Goal: Information Seeking & Learning: Check status

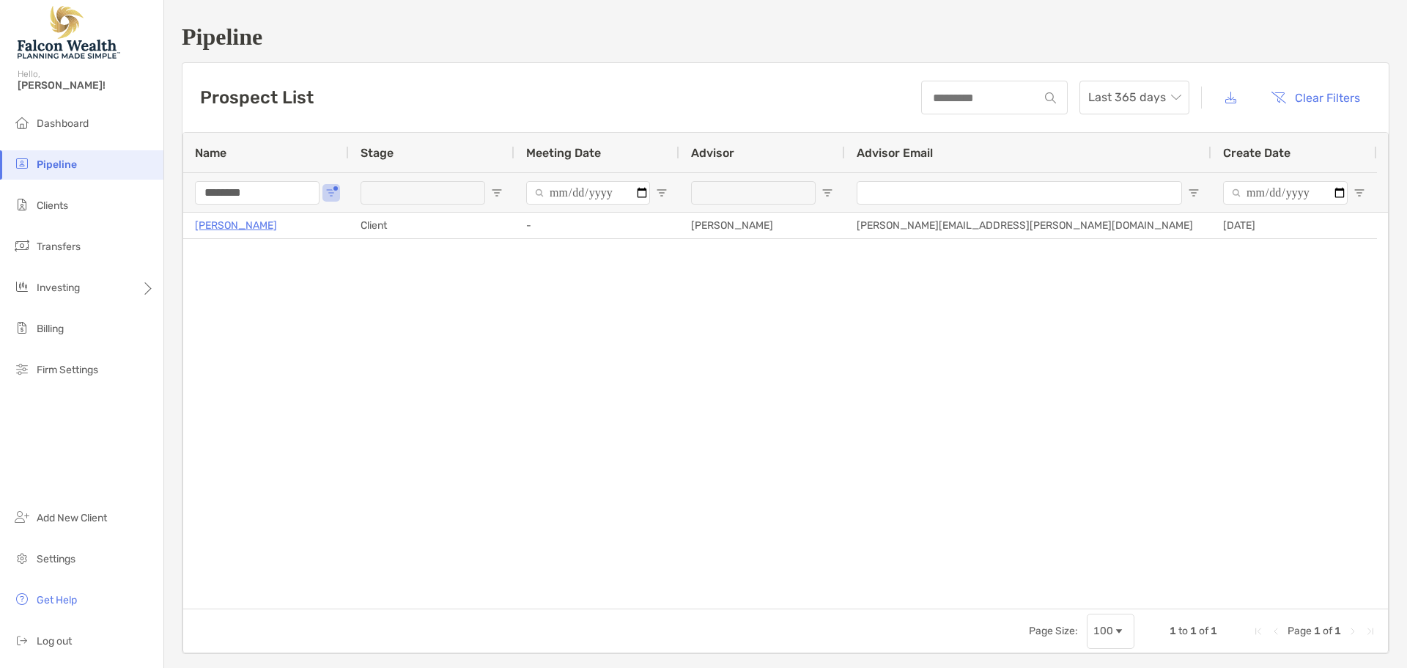
click at [256, 196] on input "********" at bounding box center [257, 192] width 125 height 23
drag, startPoint x: 268, startPoint y: 189, endPoint x: 188, endPoint y: 193, distance: 80.0
click at [188, 193] on div "****" at bounding box center [266, 192] width 166 height 40
click at [267, 193] on input "****" at bounding box center [257, 192] width 125 height 23
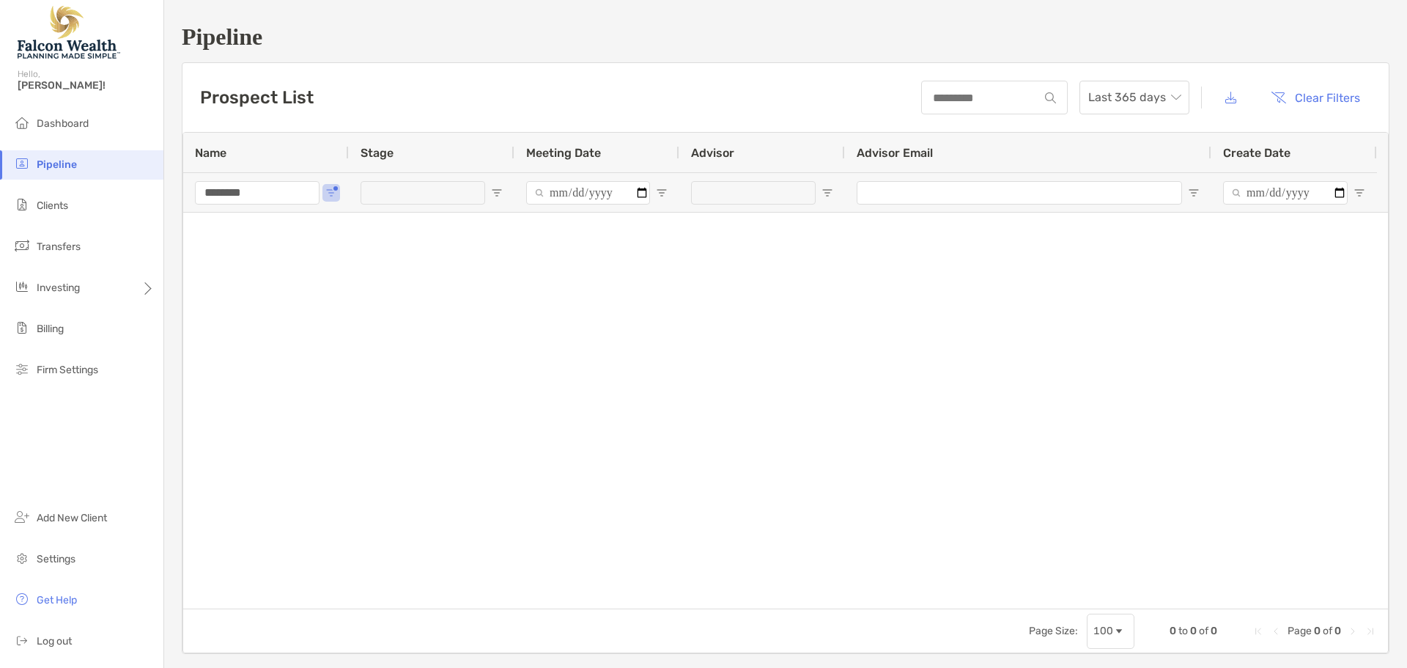
type input "********"
click at [70, 208] on li "Clients" at bounding box center [81, 205] width 163 height 29
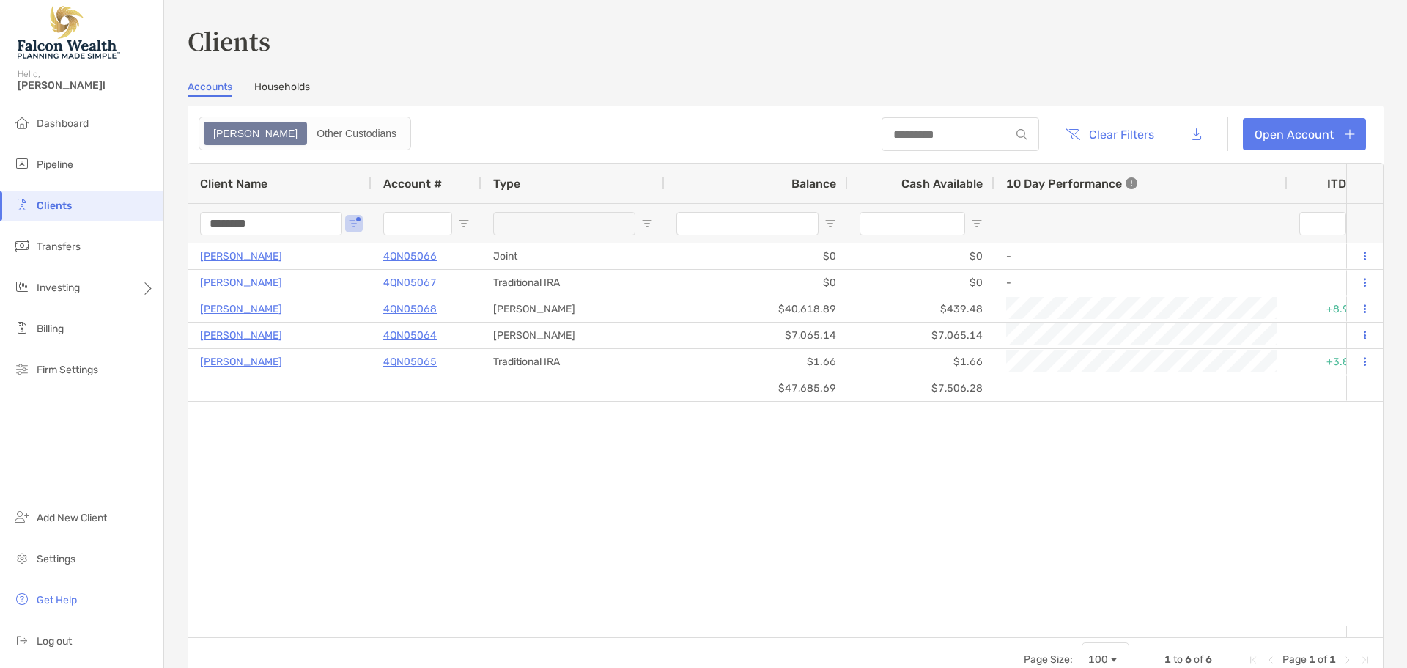
click at [278, 223] on input "********" at bounding box center [271, 223] width 142 height 23
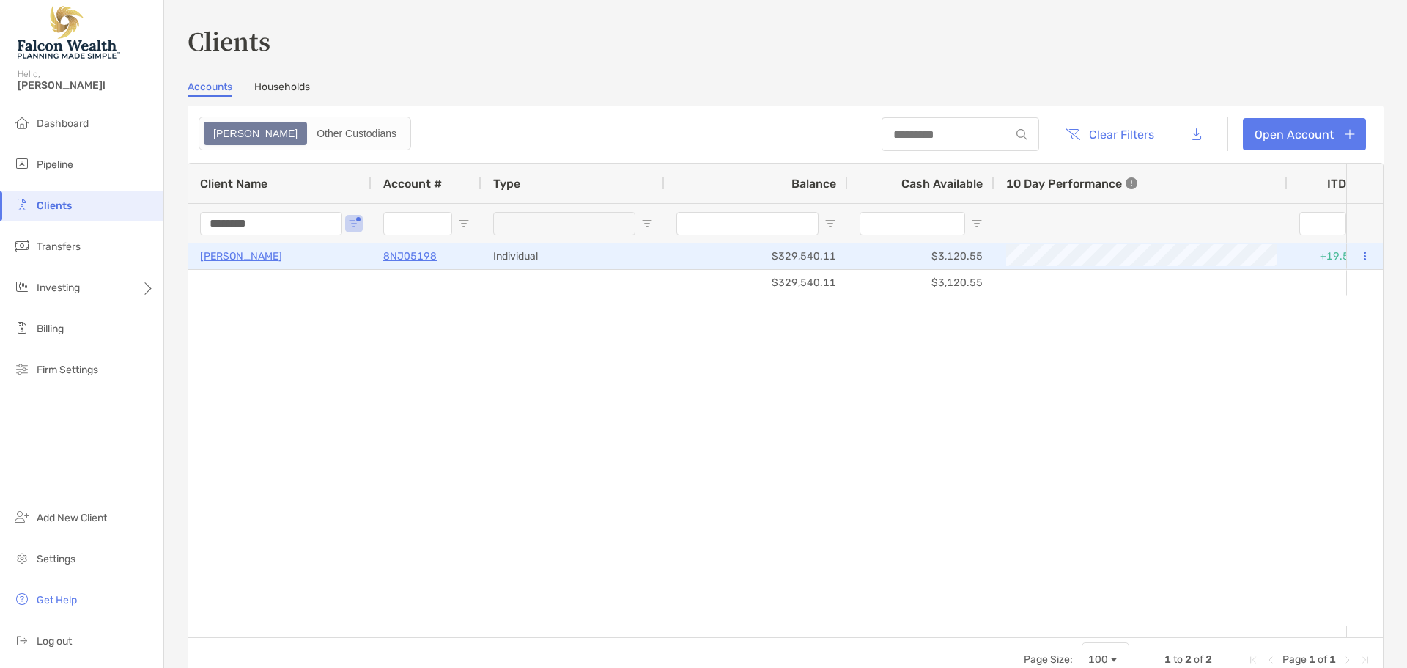
type input "********"
click at [253, 257] on p "[PERSON_NAME]" at bounding box center [241, 256] width 82 height 18
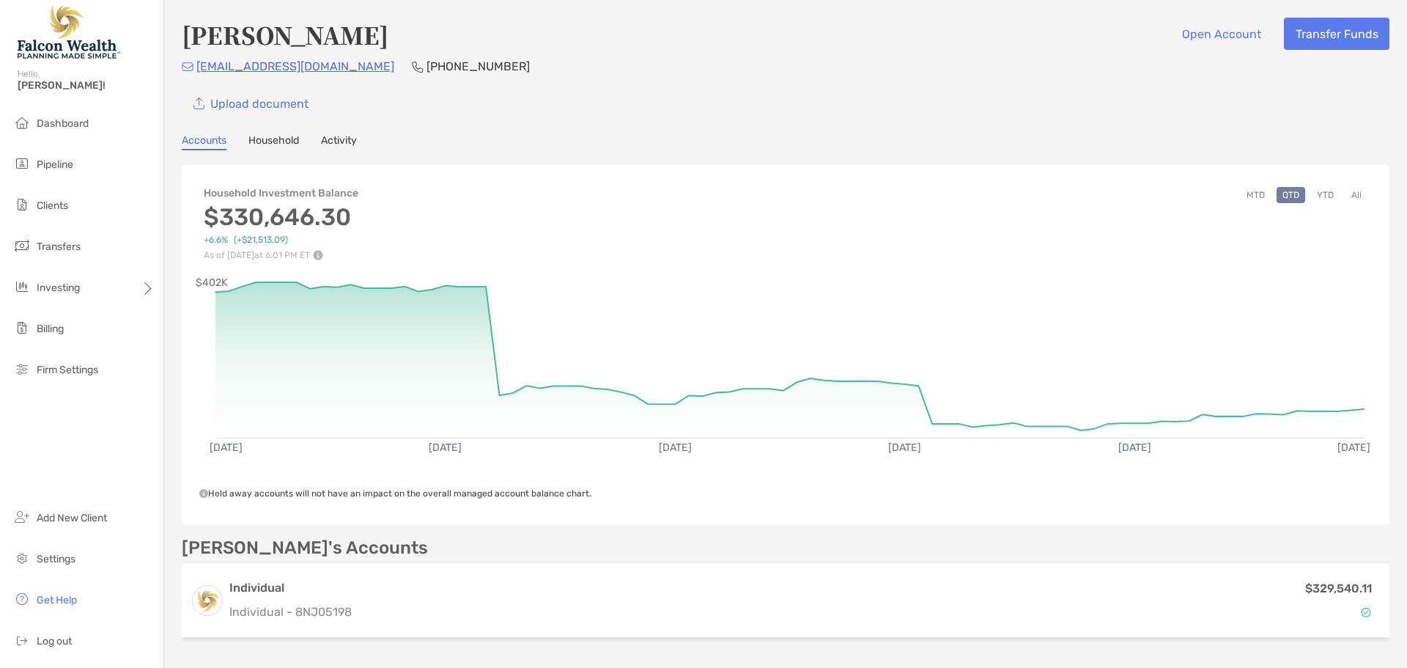
click at [1312, 200] on button "YTD" at bounding box center [1325, 195] width 29 height 16
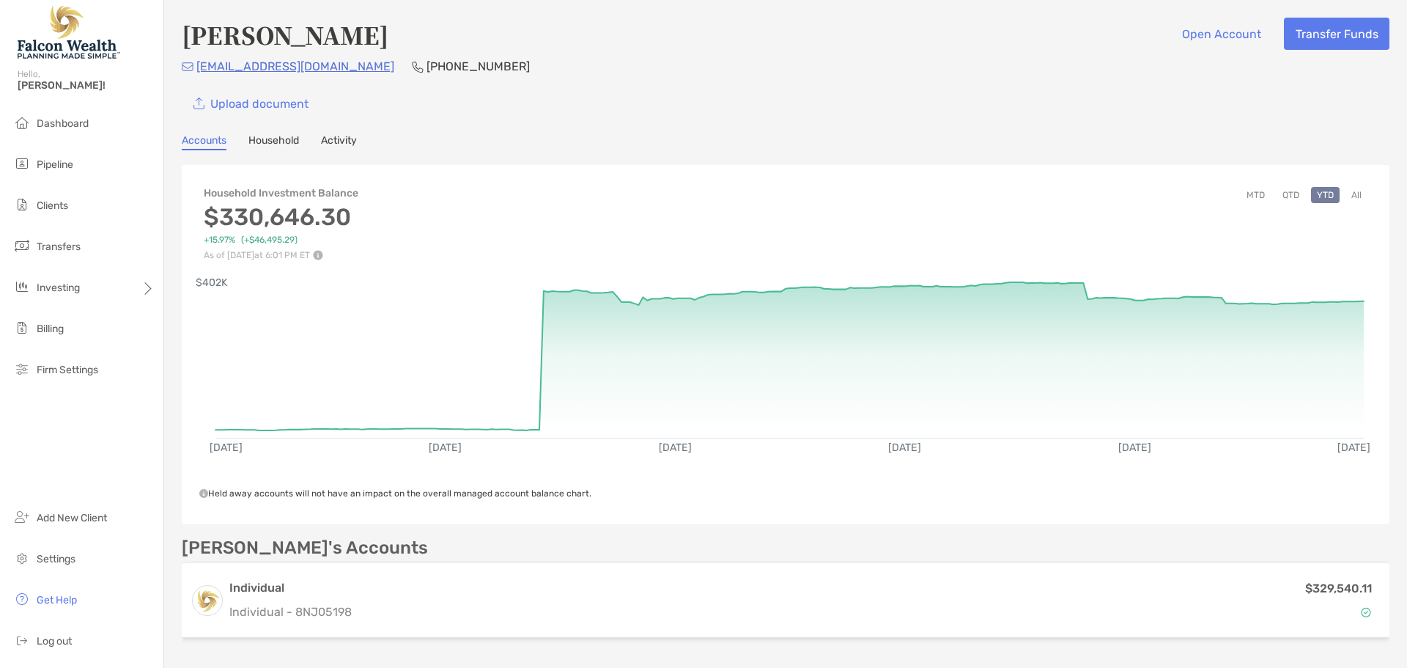
click at [997, 117] on div "Upload document" at bounding box center [786, 103] width 1208 height 32
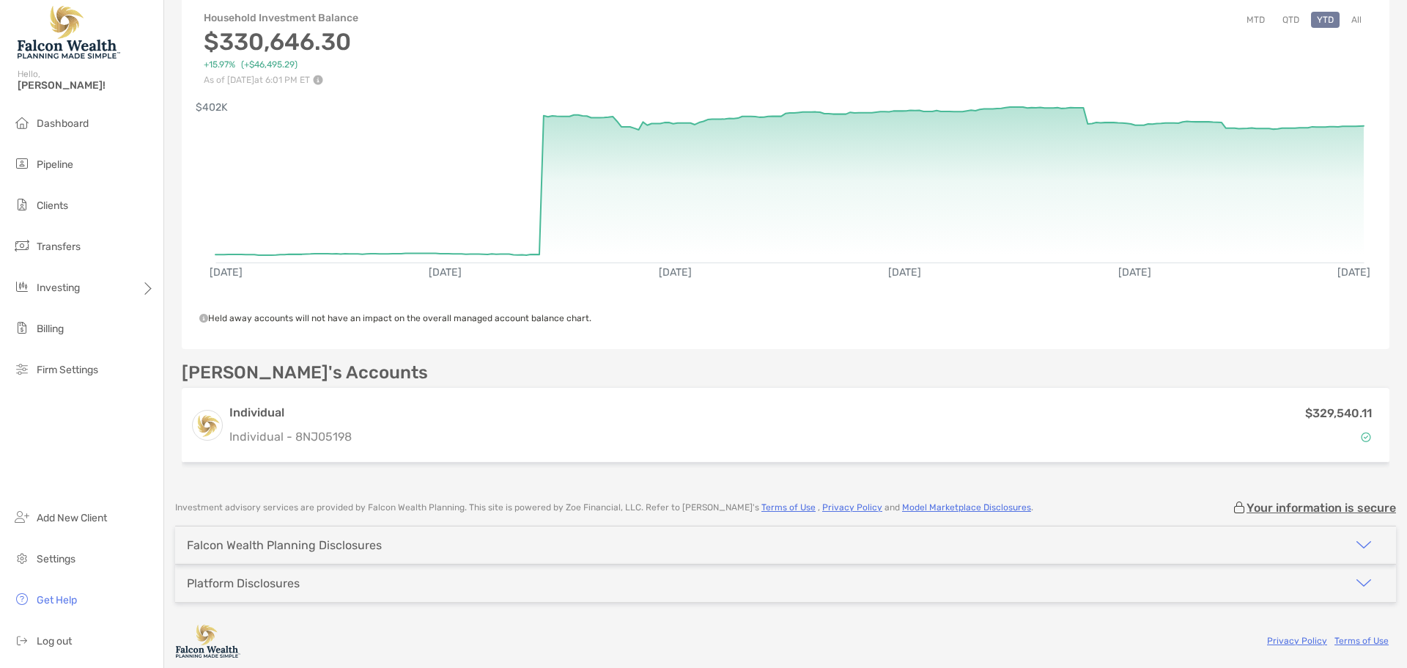
scroll to position [179, 0]
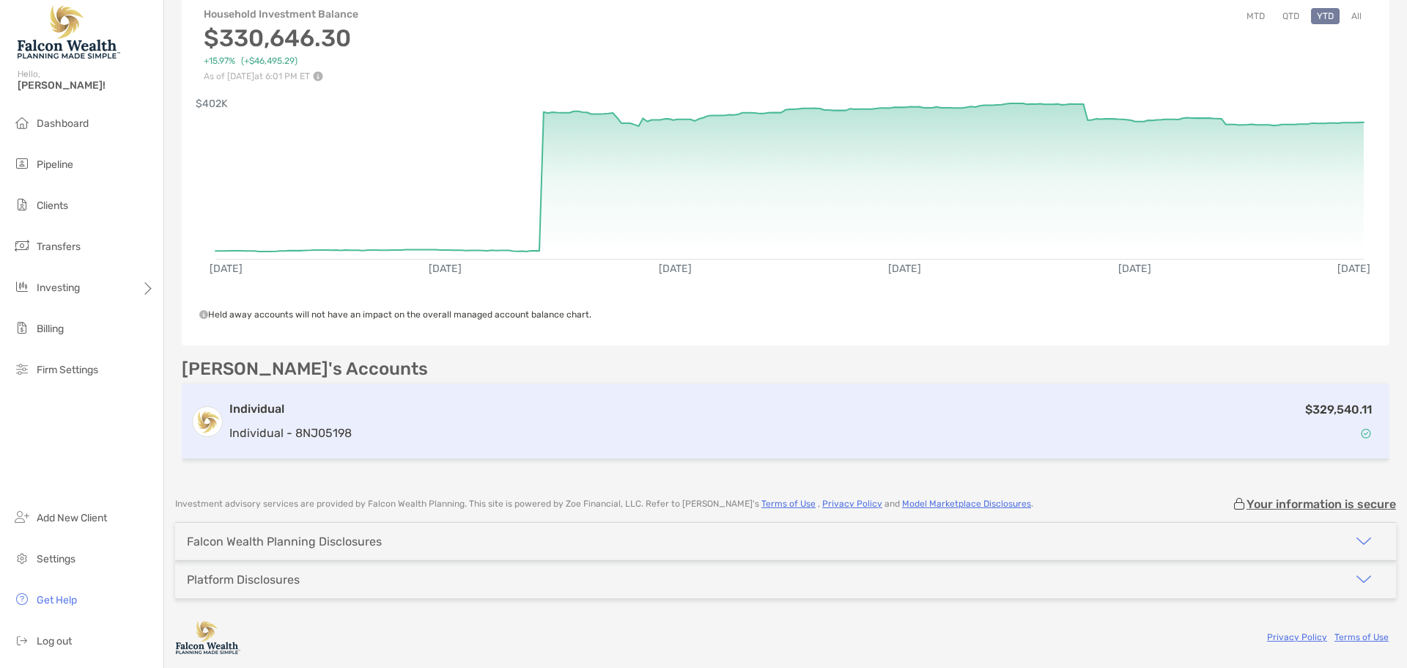
click at [403, 418] on div "$329,540.11" at bounding box center [869, 421] width 1023 height 43
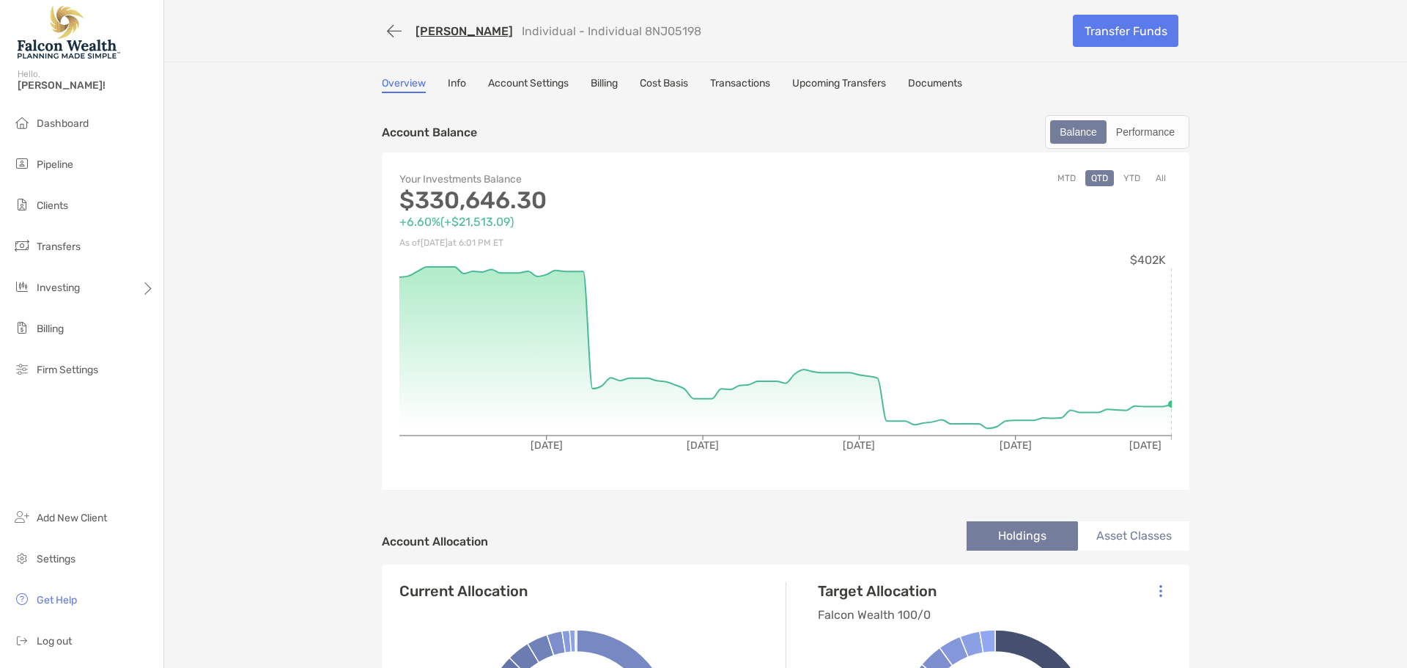
click at [1122, 182] on button "YTD" at bounding box center [1131, 178] width 29 height 16
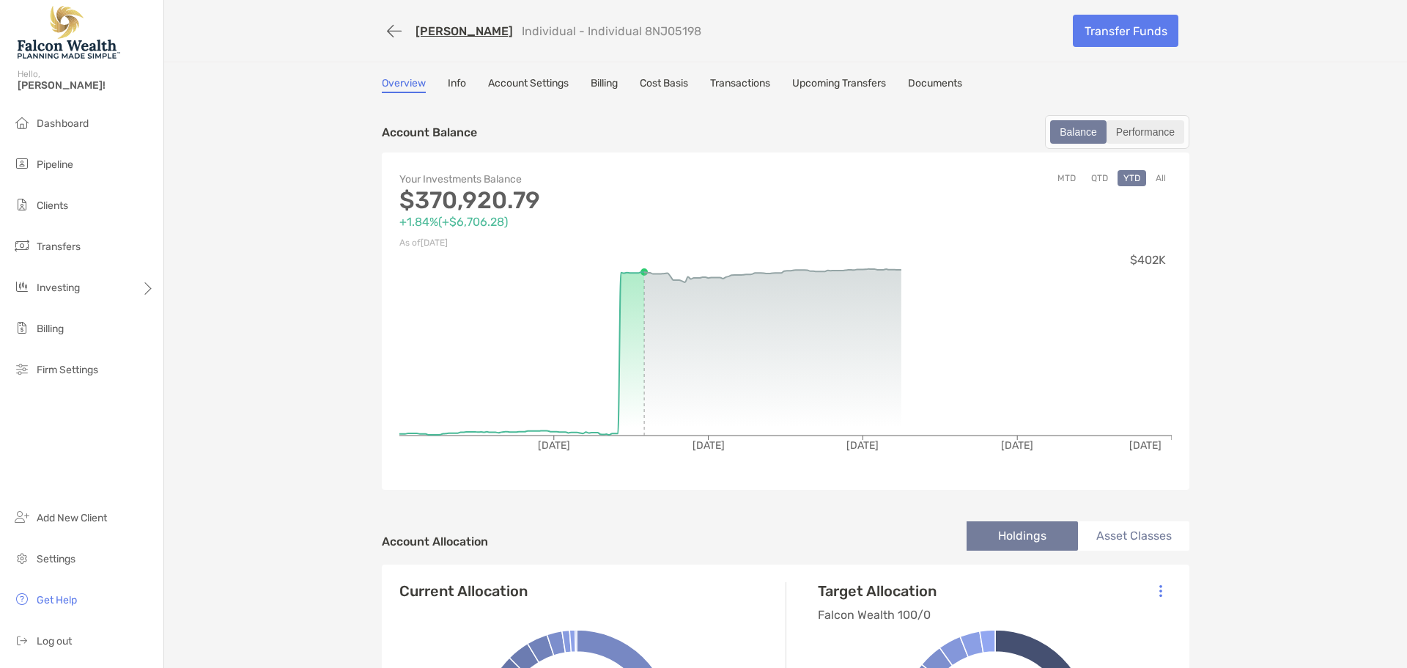
click at [1153, 132] on div "Performance" at bounding box center [1145, 132] width 75 height 21
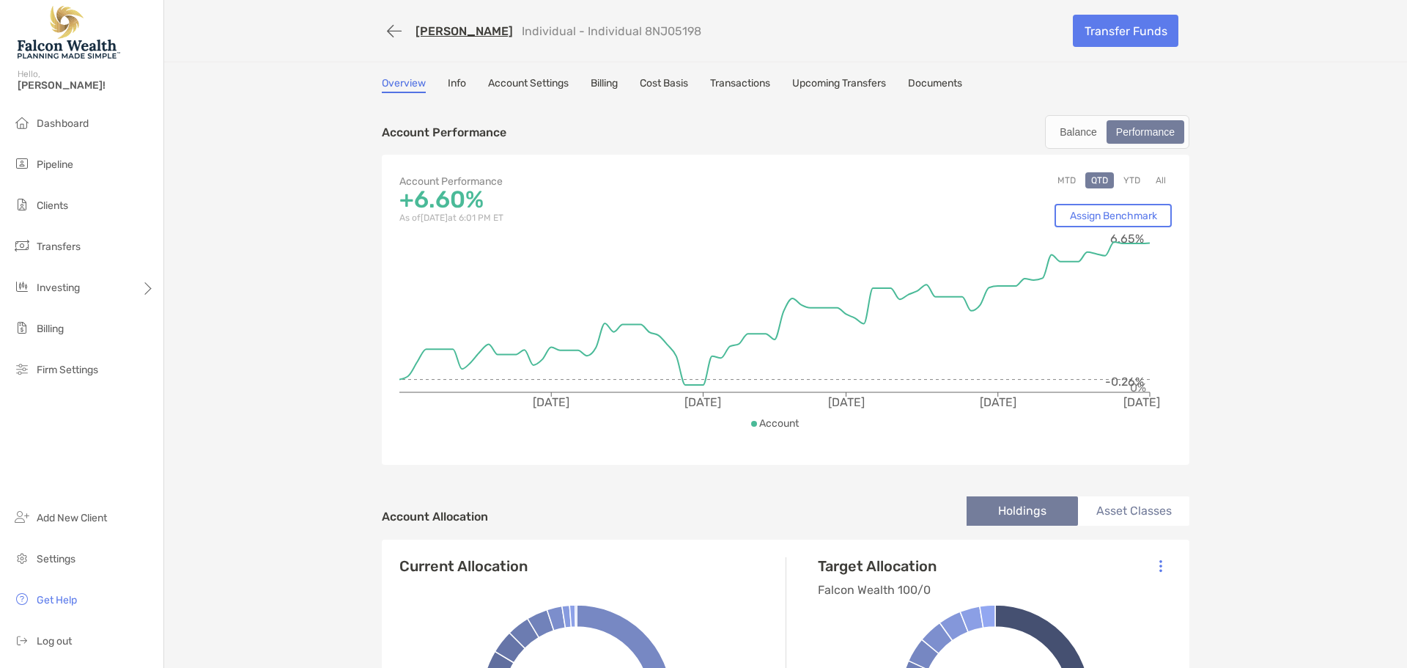
click at [1123, 178] on button "YTD" at bounding box center [1131, 180] width 29 height 16
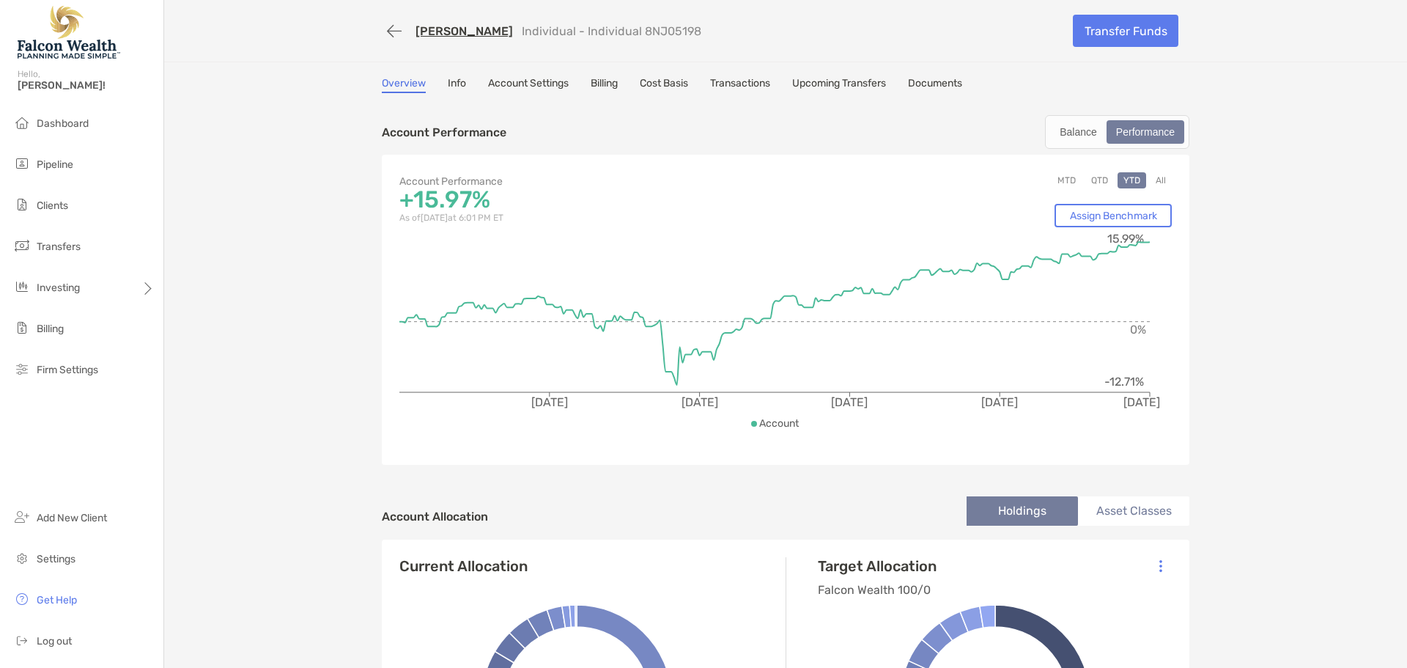
click at [737, 84] on link "Transactions" at bounding box center [740, 85] width 60 height 16
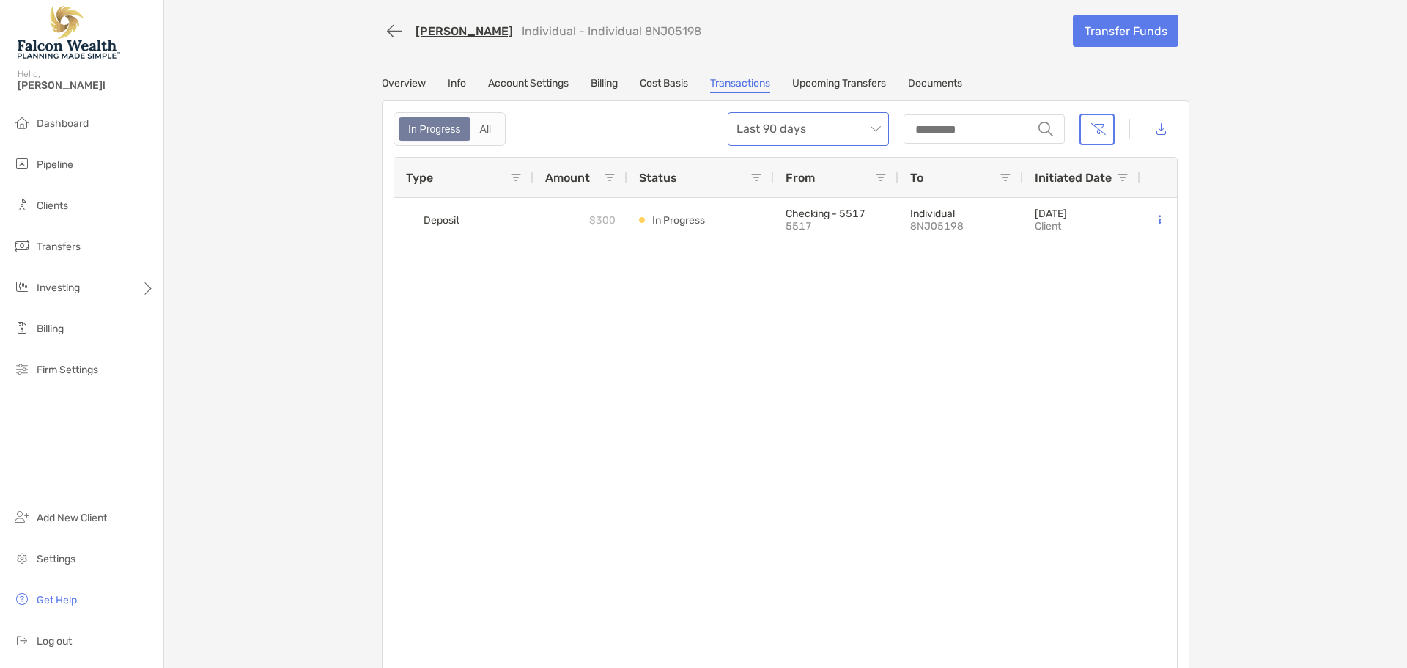
click at [819, 128] on span "Last 90 days" at bounding box center [808, 129] width 144 height 32
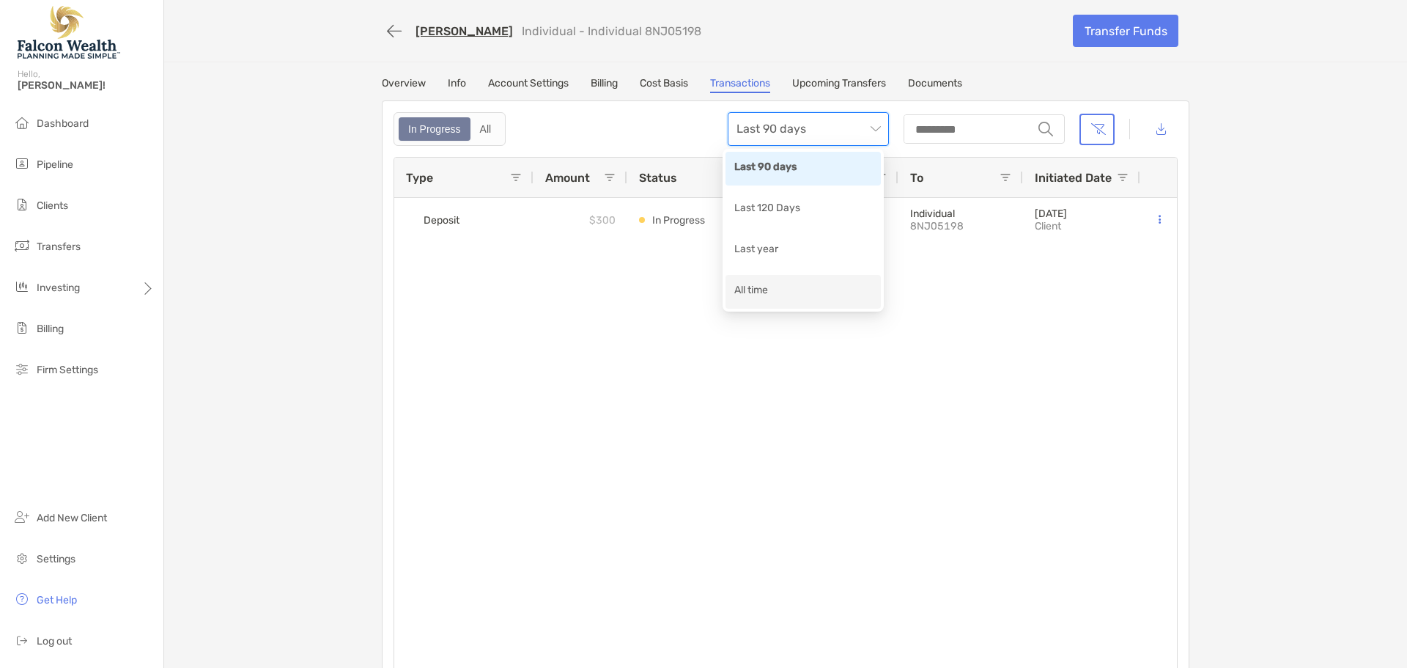
click at [799, 295] on div "All time" at bounding box center [803, 291] width 138 height 18
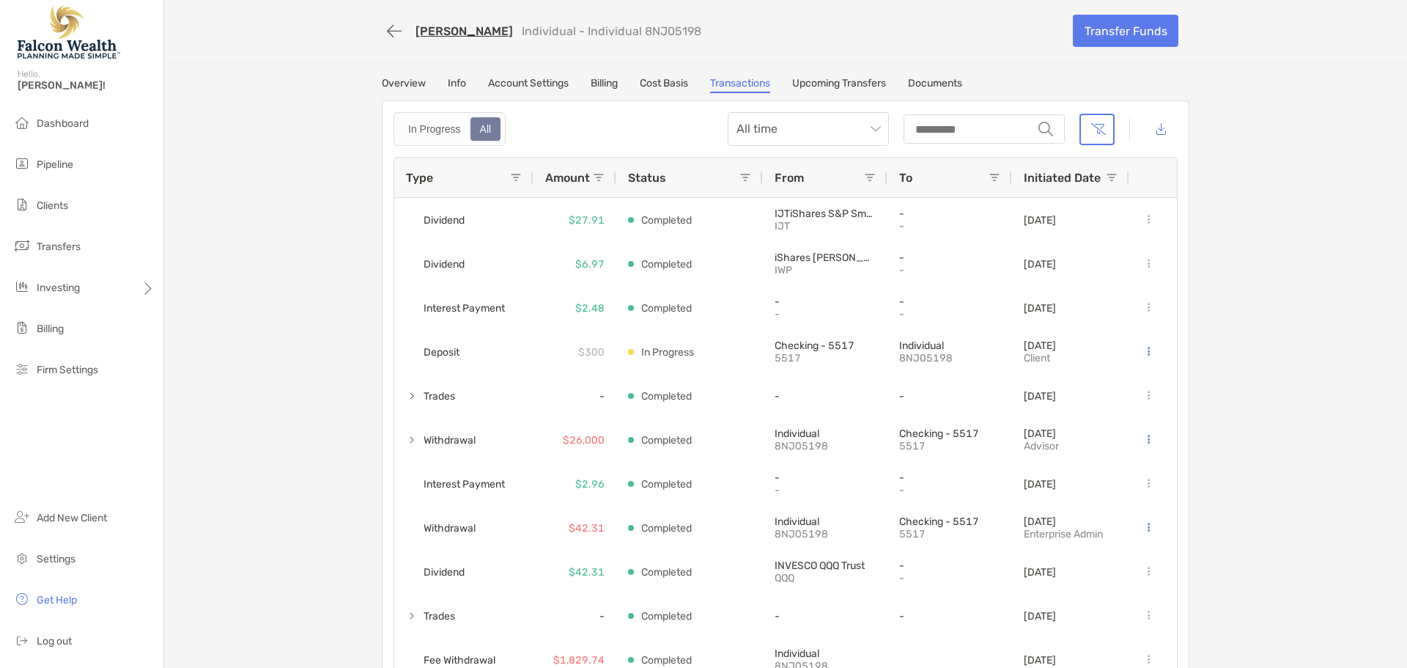
click at [1224, 283] on div "[PERSON_NAME] Individual - Individual 8NJ05198 Transfer Funds Overview Info Acc…" at bounding box center [785, 345] width 1243 height 690
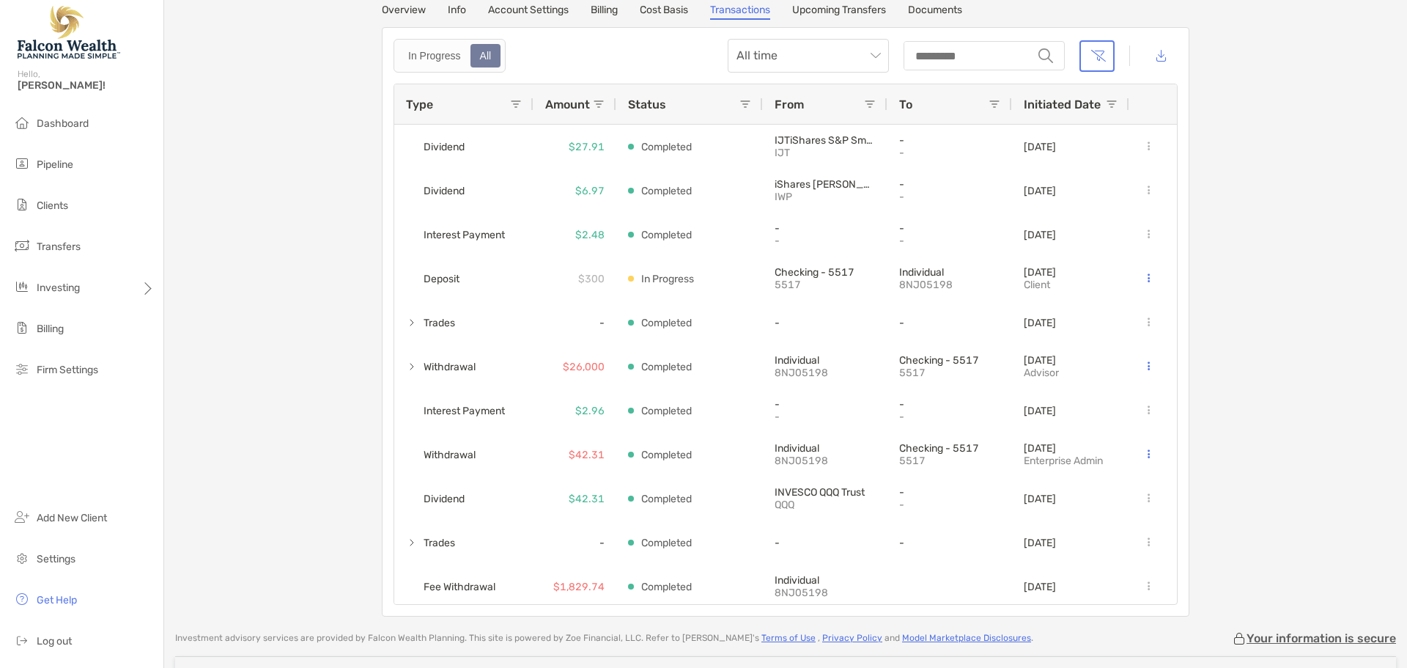
click at [1211, 328] on div "[PERSON_NAME] Individual - Individual 8NJ05198 Transfer Funds Overview Info Acc…" at bounding box center [785, 272] width 1243 height 690
click at [1230, 340] on div "[PERSON_NAME] Individual - Individual 8NJ05198 Transfer Funds Overview Info Acc…" at bounding box center [785, 272] width 1243 height 690
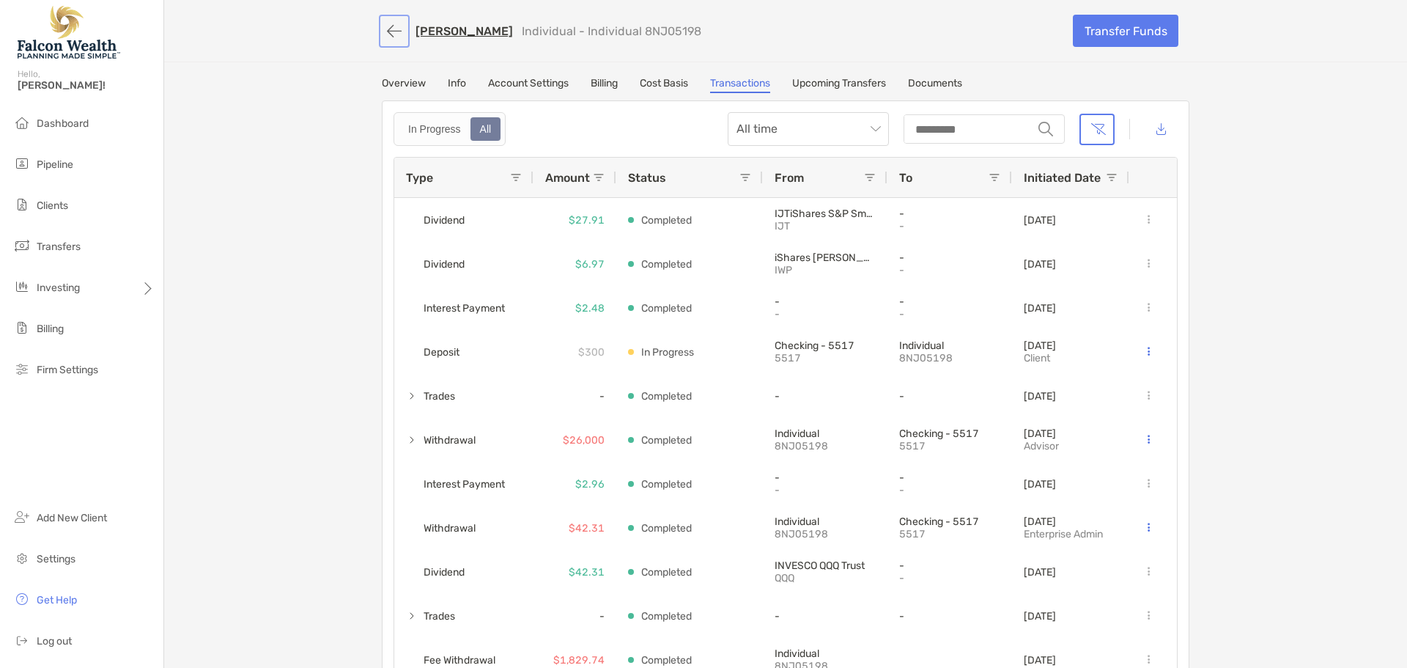
click at [382, 27] on button "button" at bounding box center [394, 31] width 25 height 27
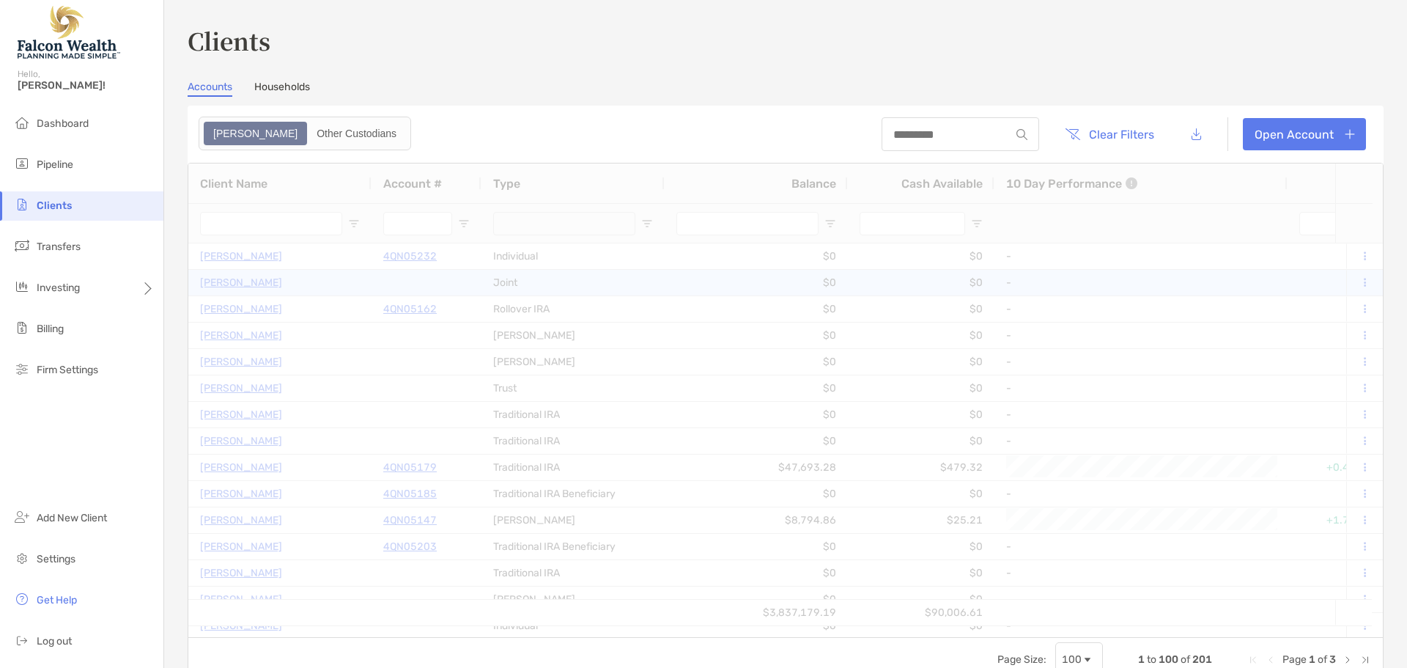
type input "********"
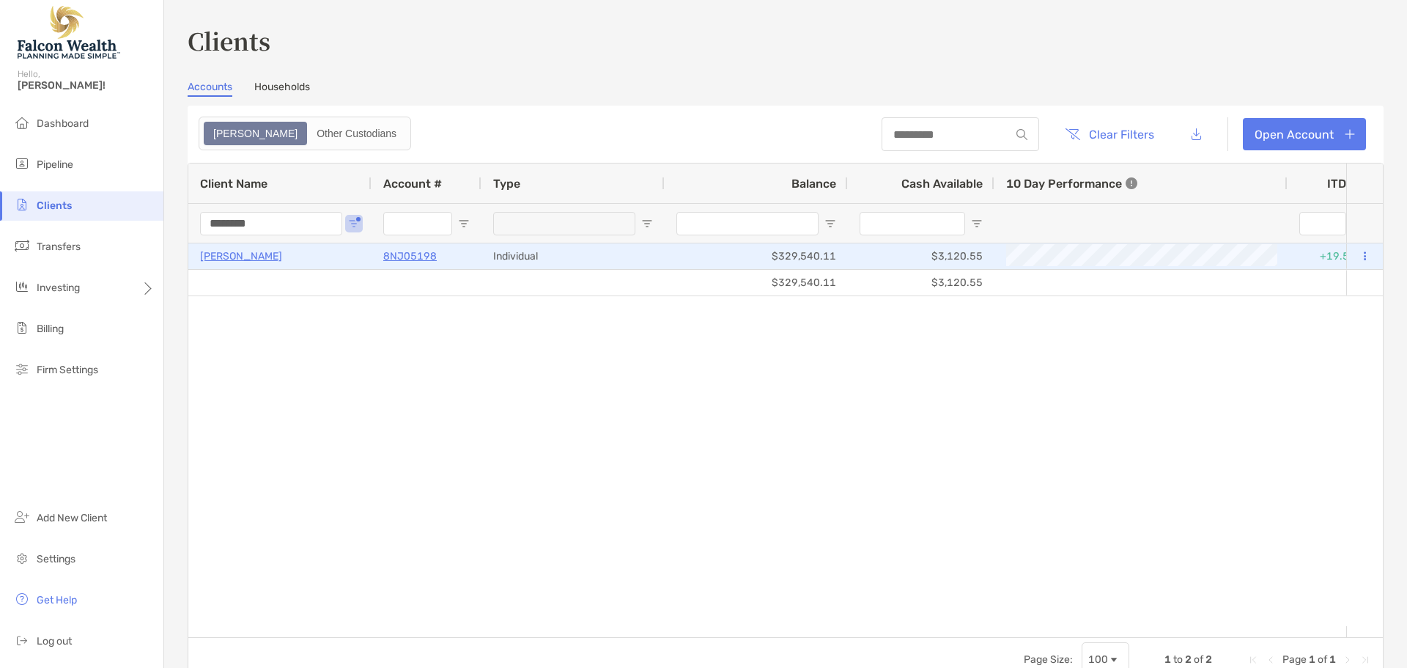
click at [251, 256] on p "[PERSON_NAME]" at bounding box center [241, 256] width 82 height 18
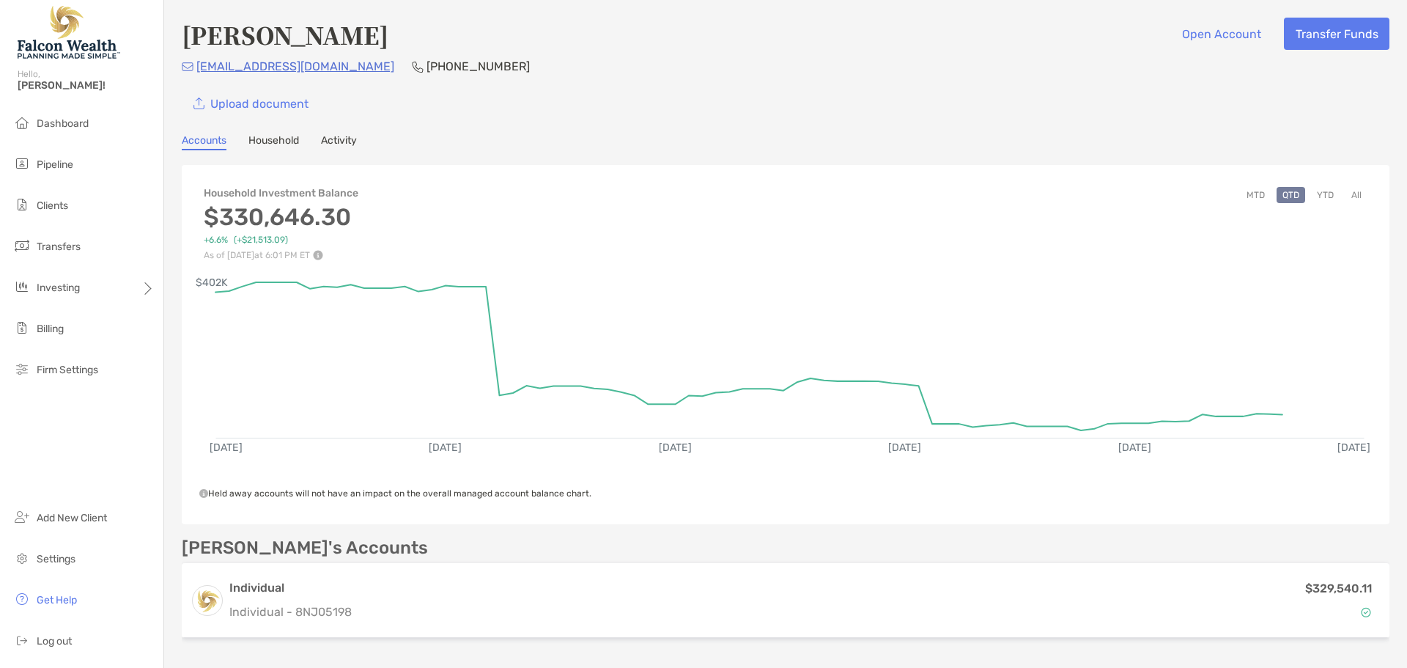
click at [1312, 196] on button "YTD" at bounding box center [1325, 195] width 29 height 16
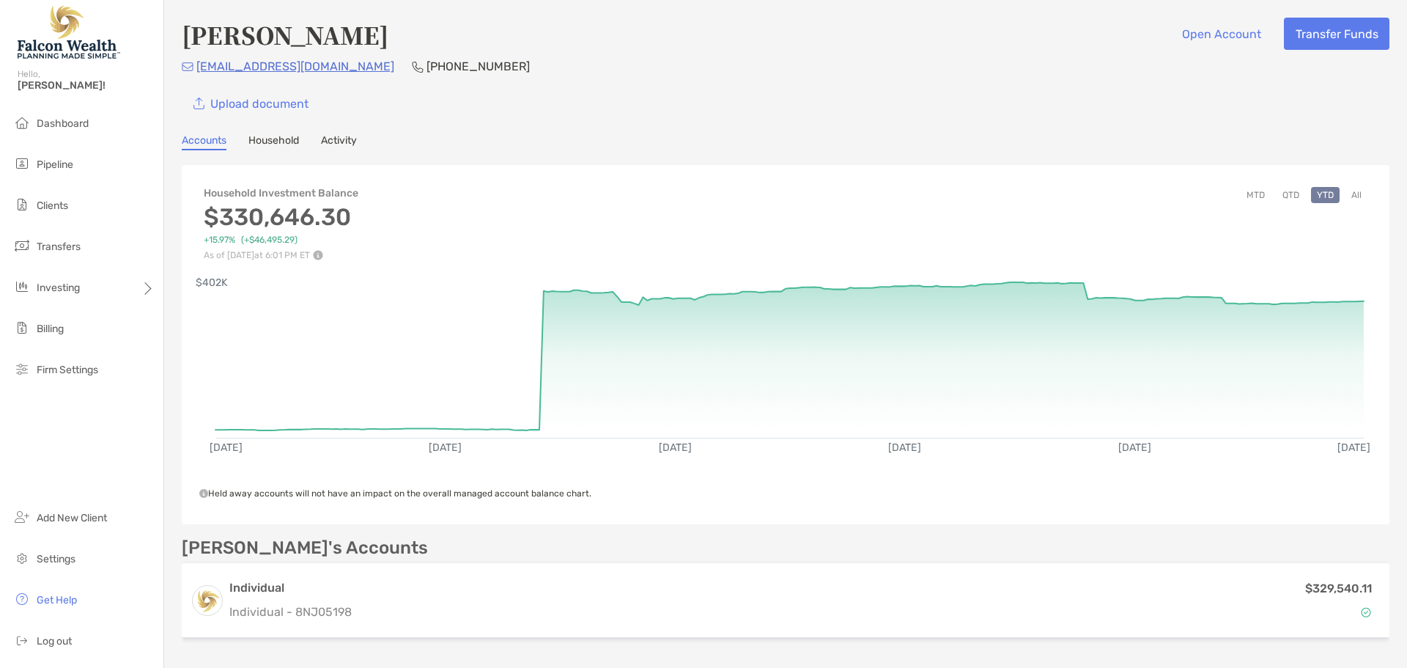
click at [352, 139] on link "Activity" at bounding box center [339, 142] width 36 height 16
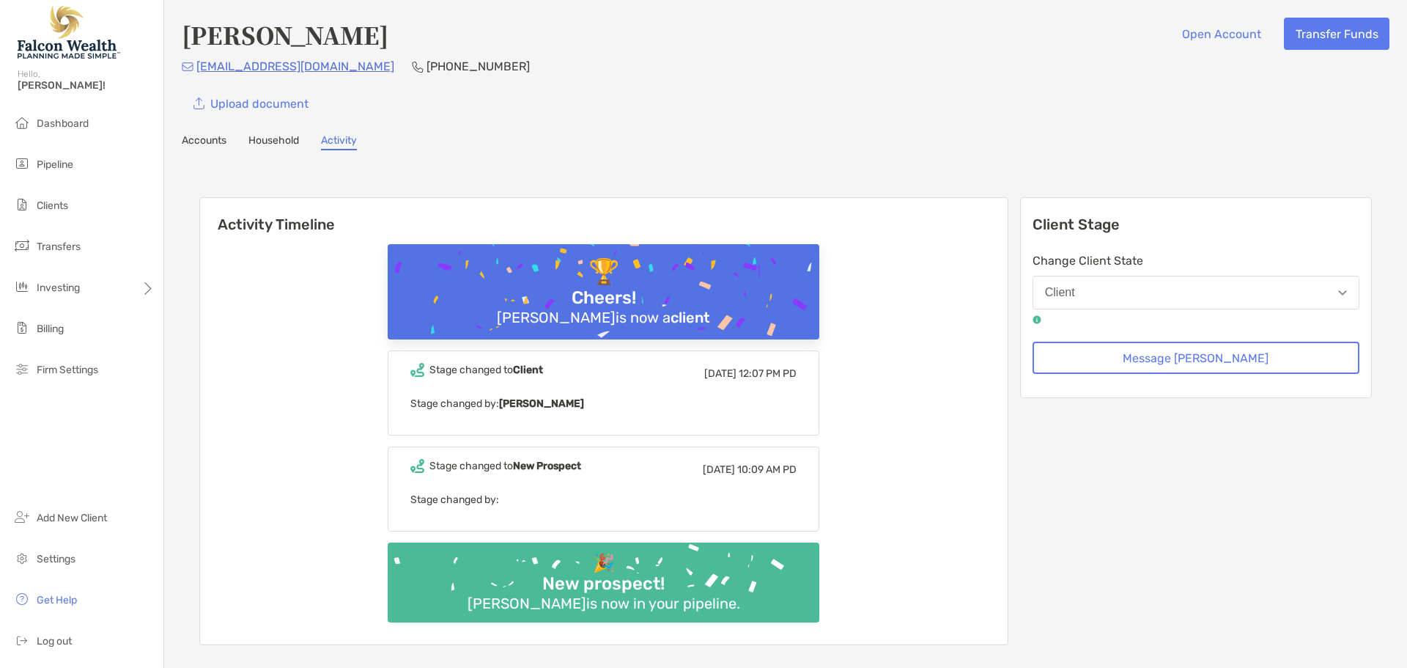
click at [186, 143] on link "Accounts" at bounding box center [204, 142] width 45 height 16
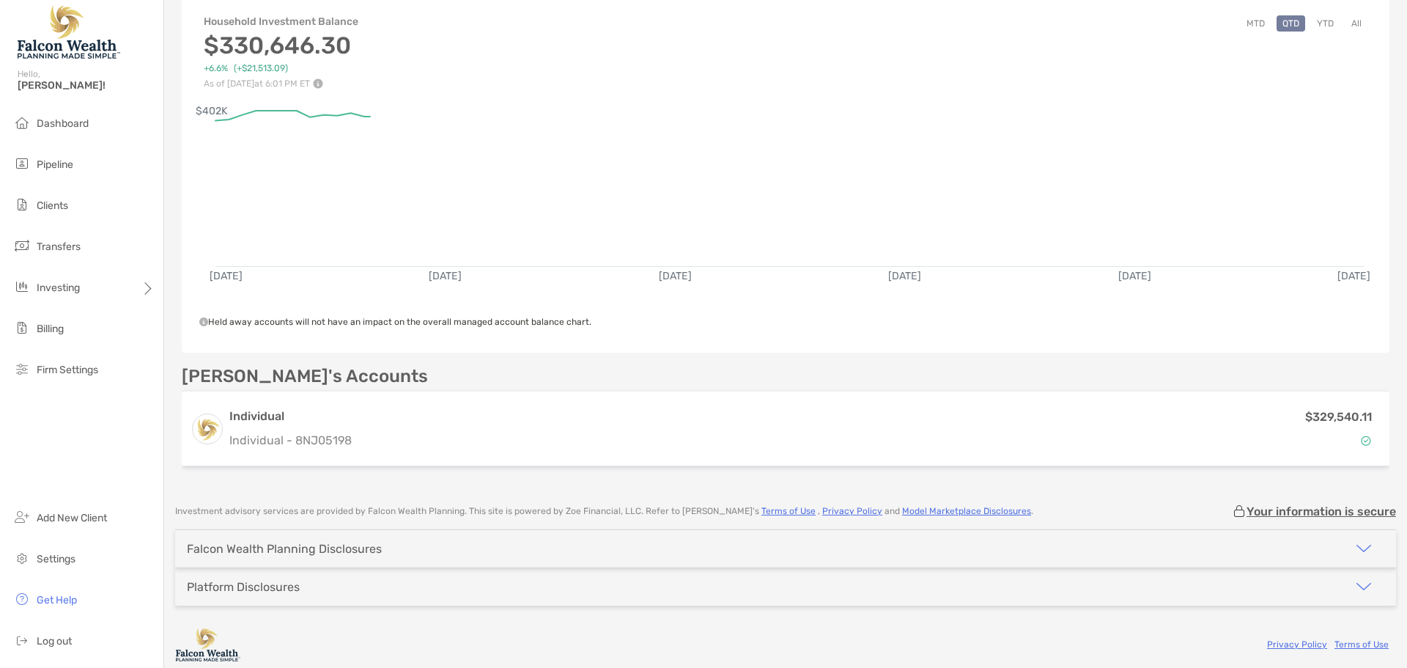
scroll to position [179, 0]
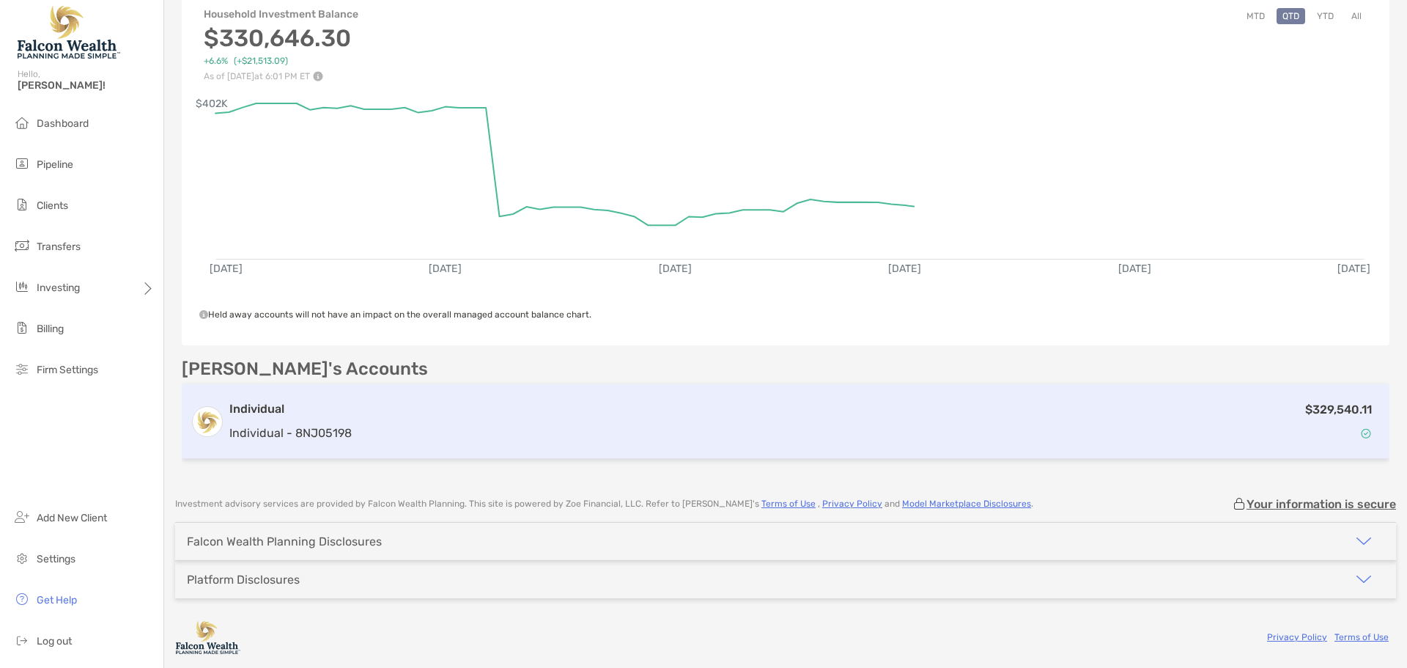
click at [312, 429] on p "Individual - 8NJ05198" at bounding box center [290, 433] width 122 height 18
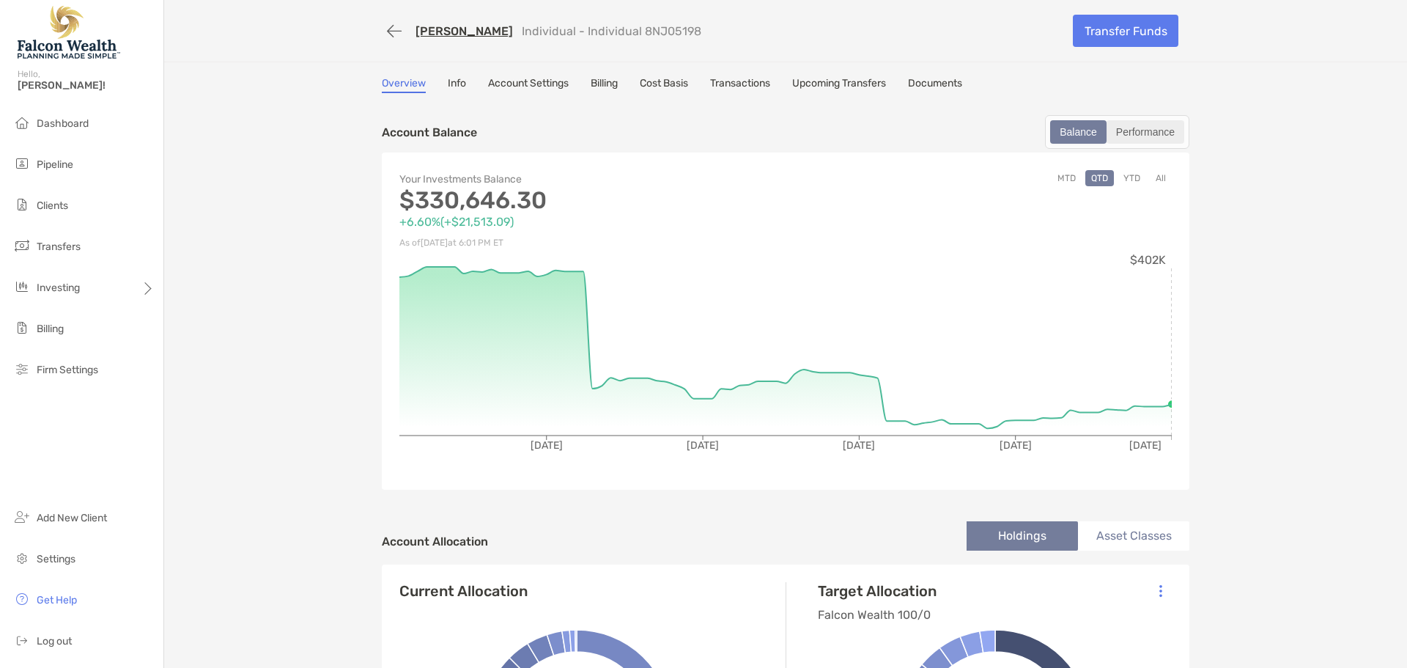
click at [1133, 133] on div "Performance" at bounding box center [1145, 132] width 75 height 21
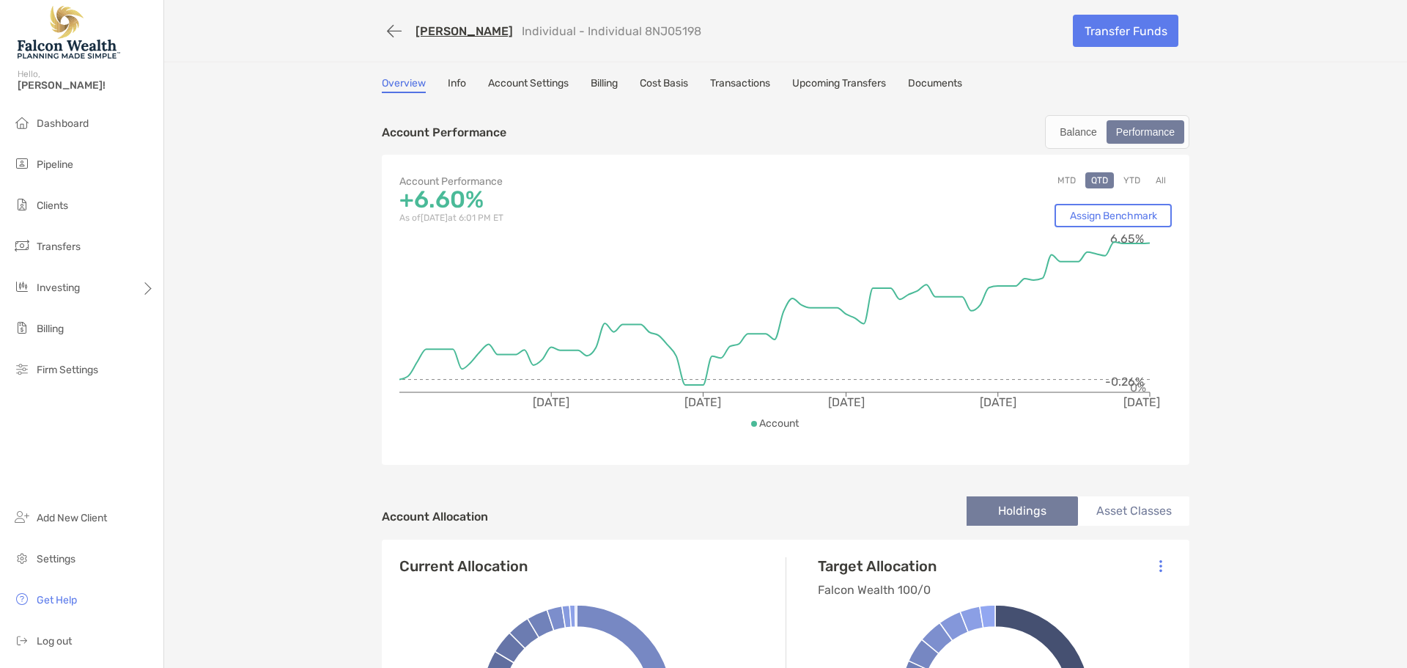
click at [1128, 177] on button "YTD" at bounding box center [1131, 180] width 29 height 16
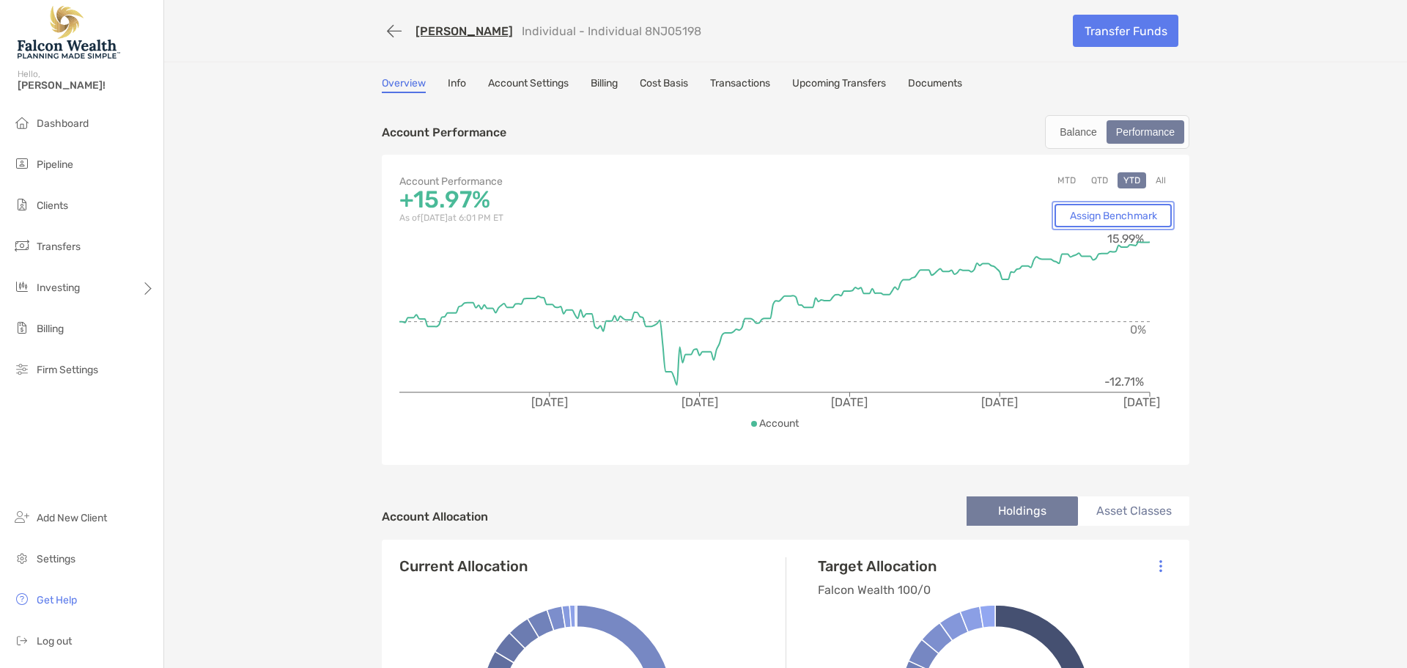
click at [1131, 215] on link "Assign Benchmark" at bounding box center [1112, 215] width 117 height 23
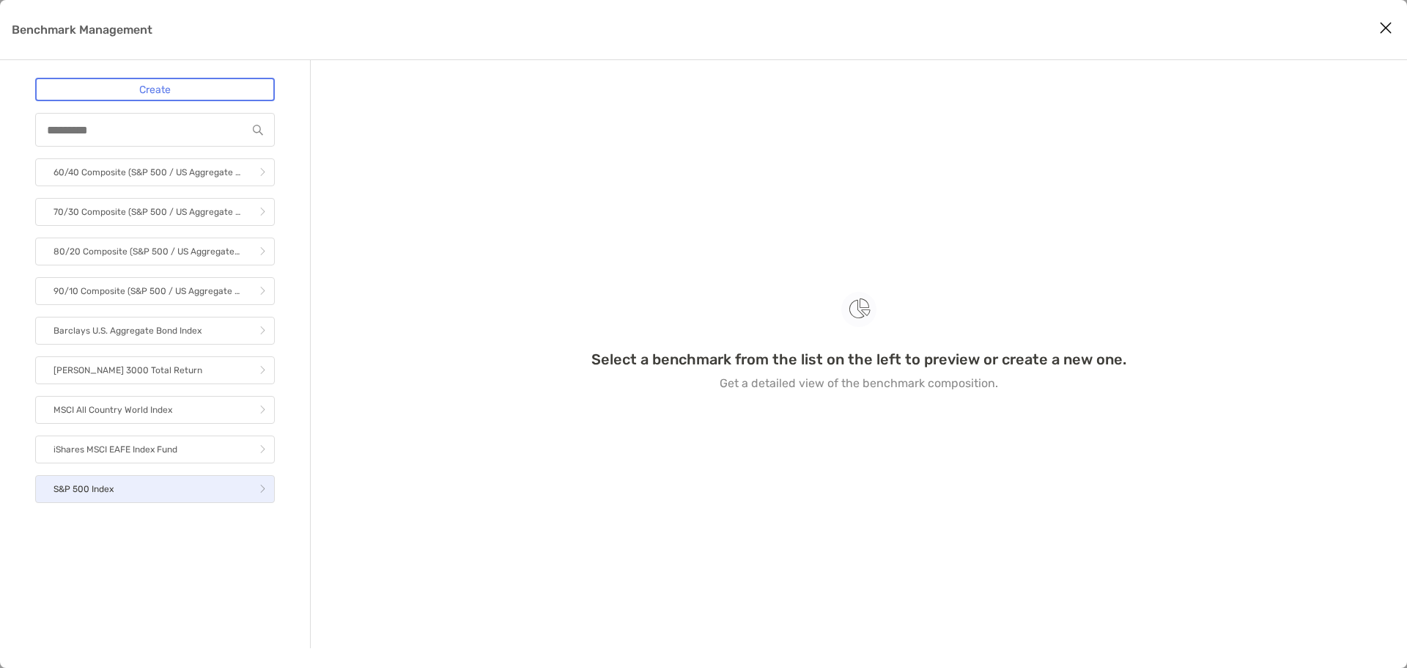
click at [143, 490] on link "S&P 500 Index" at bounding box center [155, 489] width 240 height 28
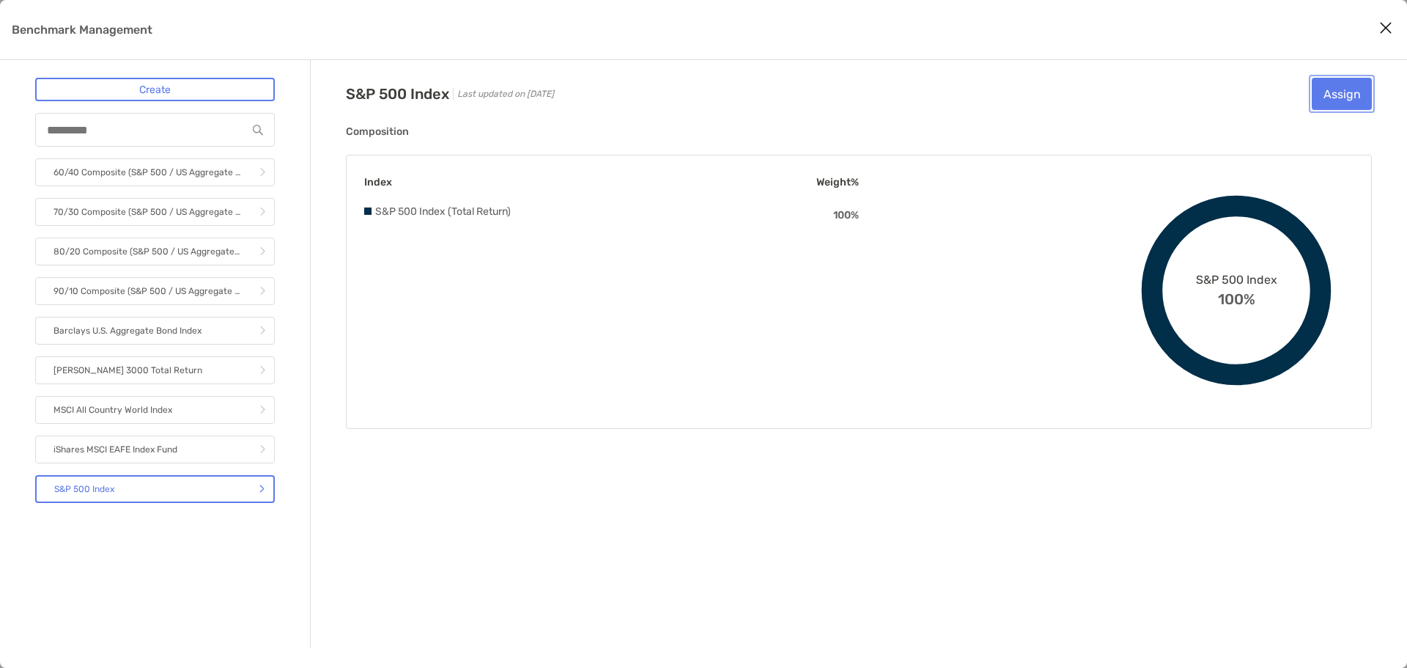
click at [1335, 86] on button "Assign" at bounding box center [1342, 94] width 60 height 32
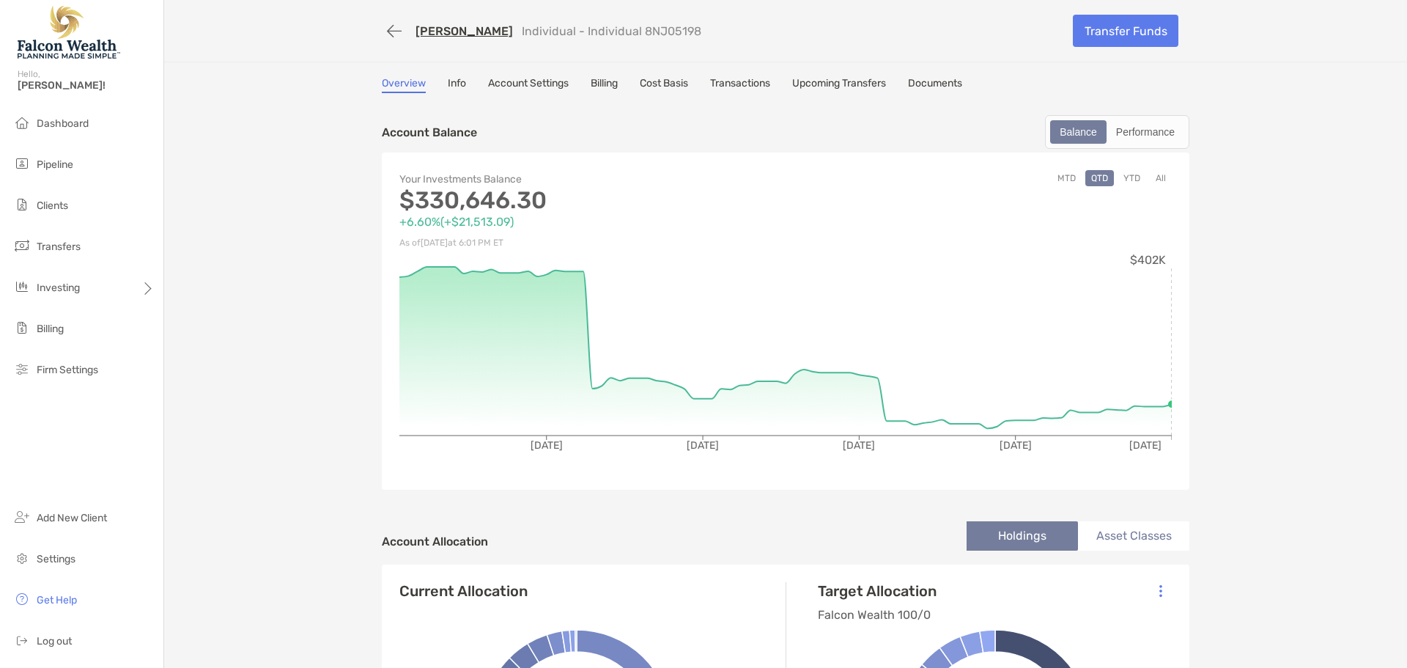
click at [1131, 174] on button "YTD" at bounding box center [1131, 178] width 29 height 16
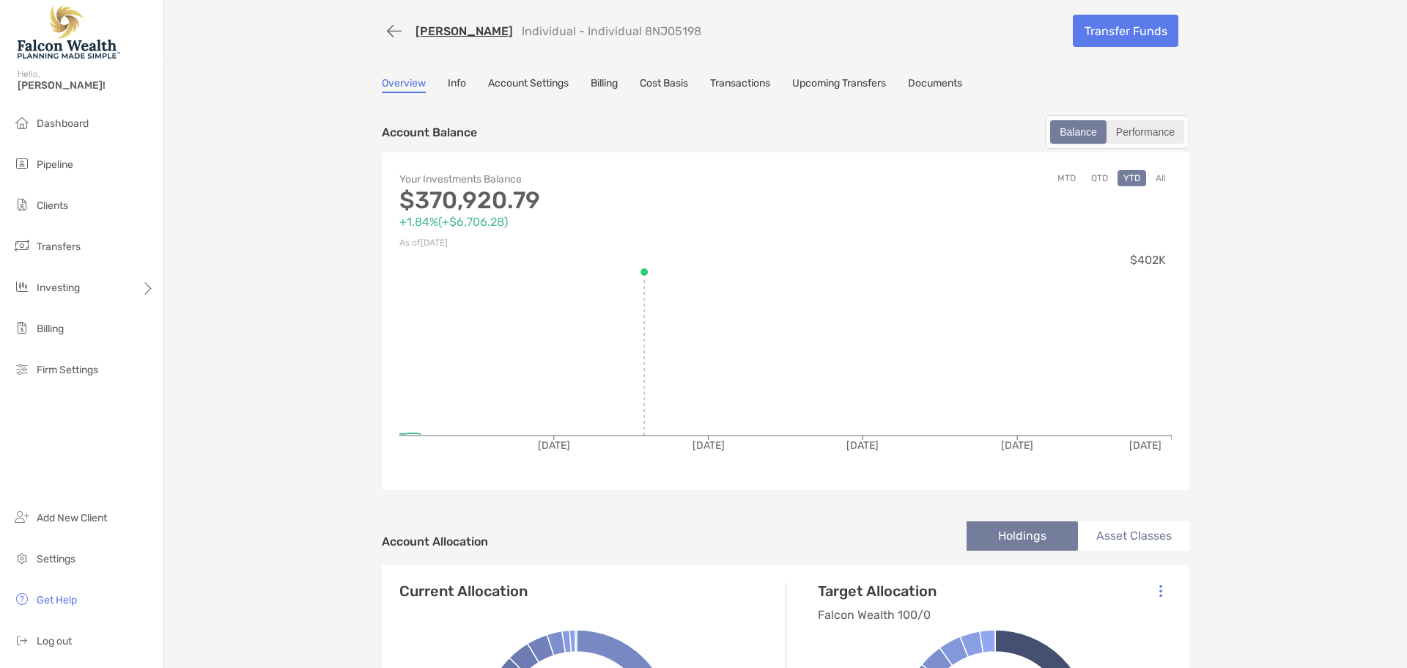
click at [1132, 133] on div "Performance" at bounding box center [1145, 132] width 75 height 21
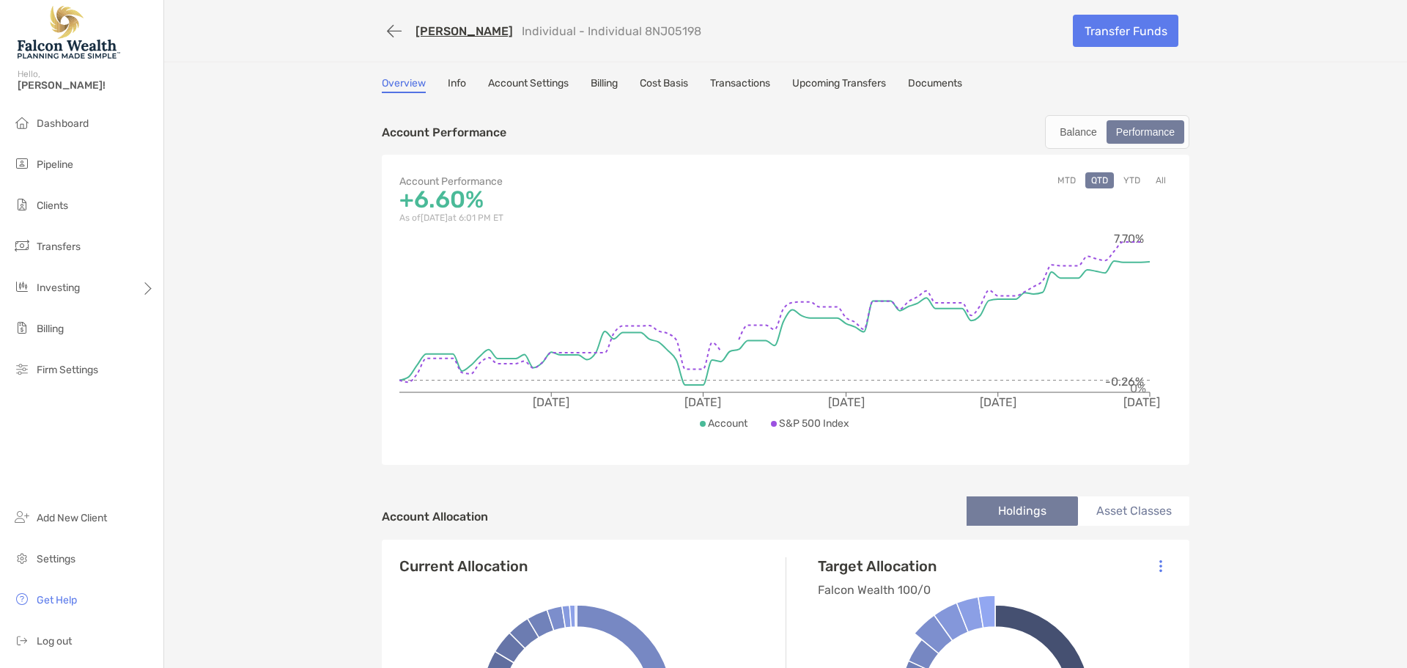
click at [1129, 182] on button "YTD" at bounding box center [1131, 180] width 29 height 16
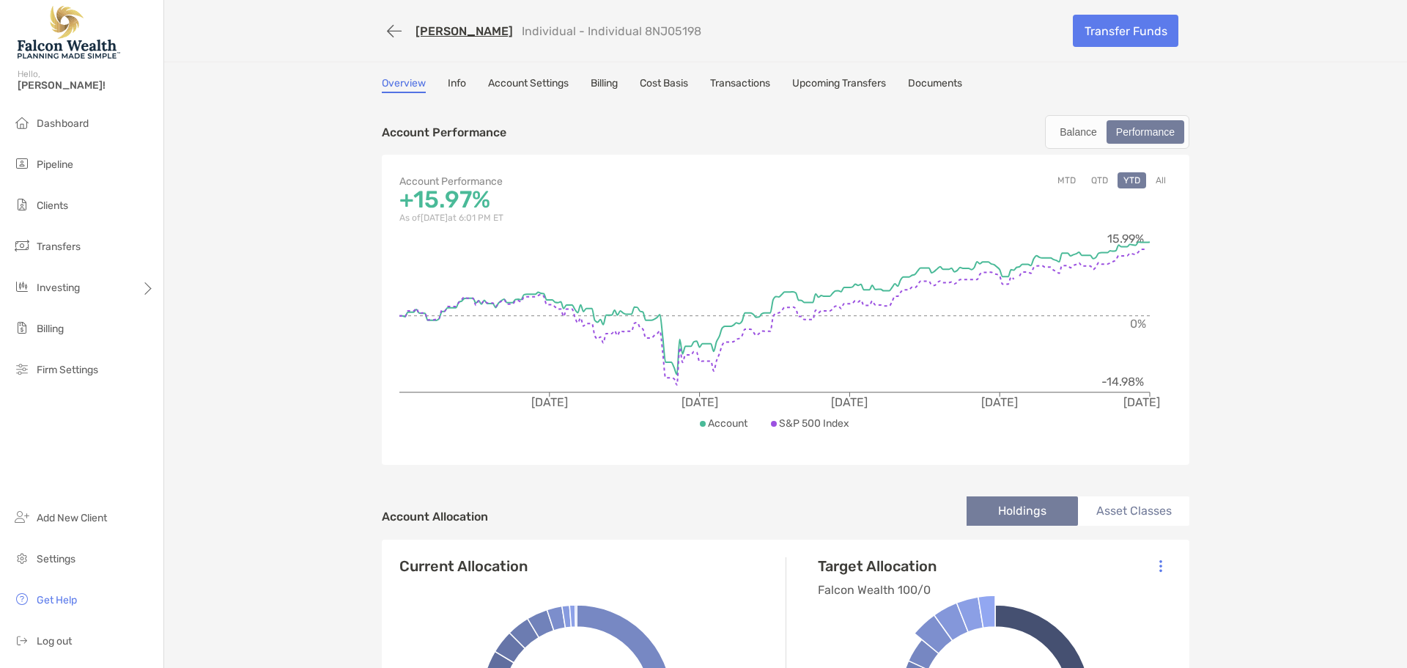
click at [660, 86] on link "Cost Basis" at bounding box center [664, 85] width 48 height 16
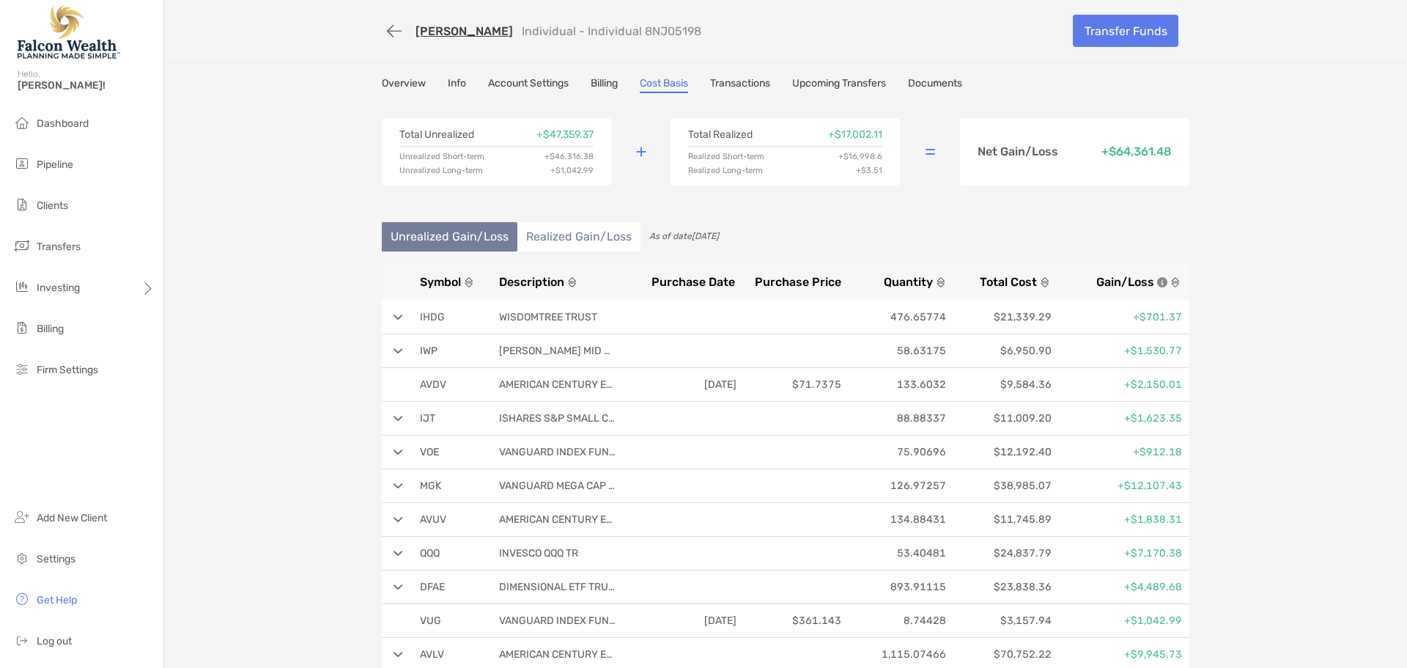
click at [391, 79] on link "Overview" at bounding box center [404, 85] width 44 height 16
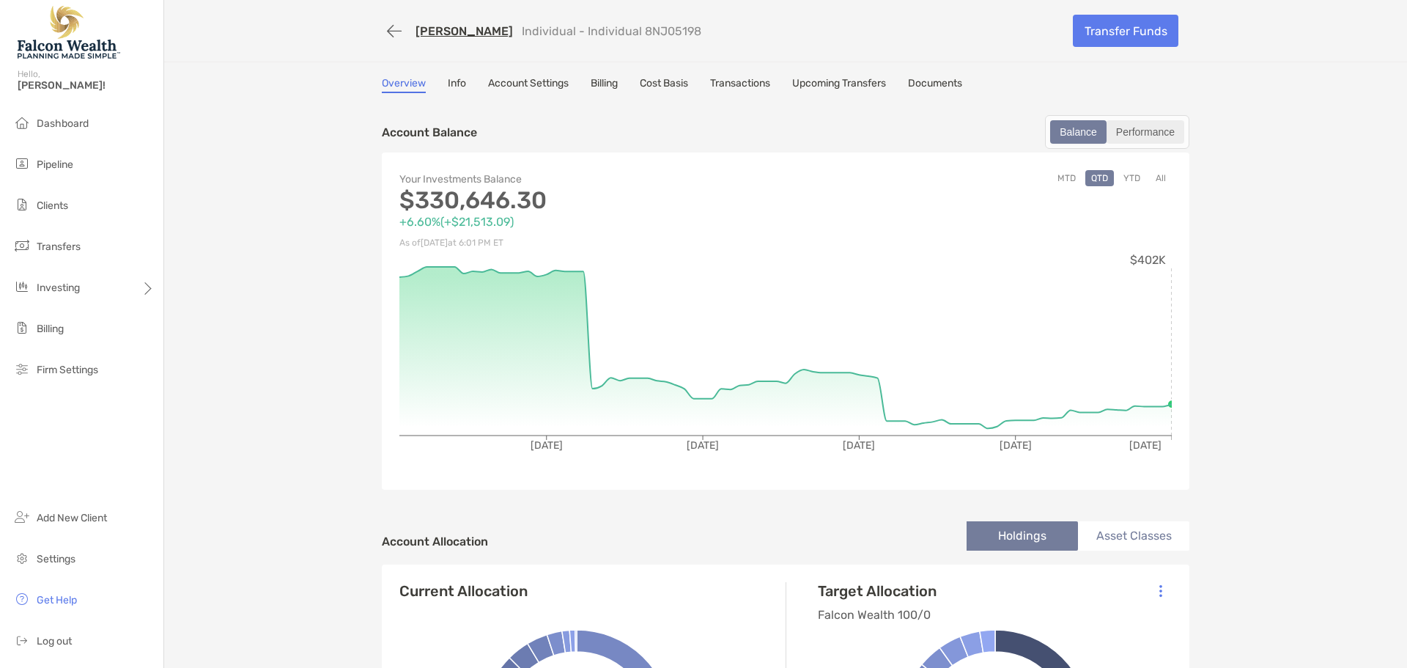
click at [1133, 127] on div "Performance" at bounding box center [1145, 132] width 75 height 21
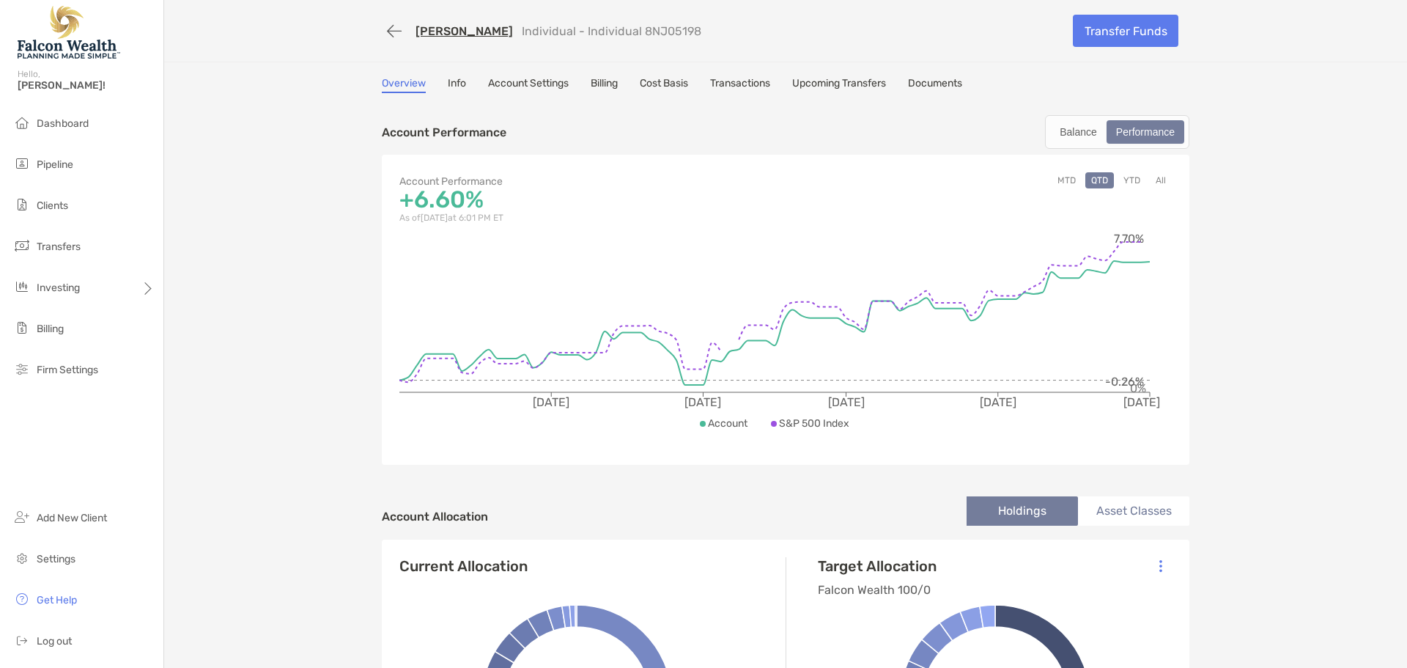
click at [1123, 180] on button "YTD" at bounding box center [1131, 180] width 29 height 16
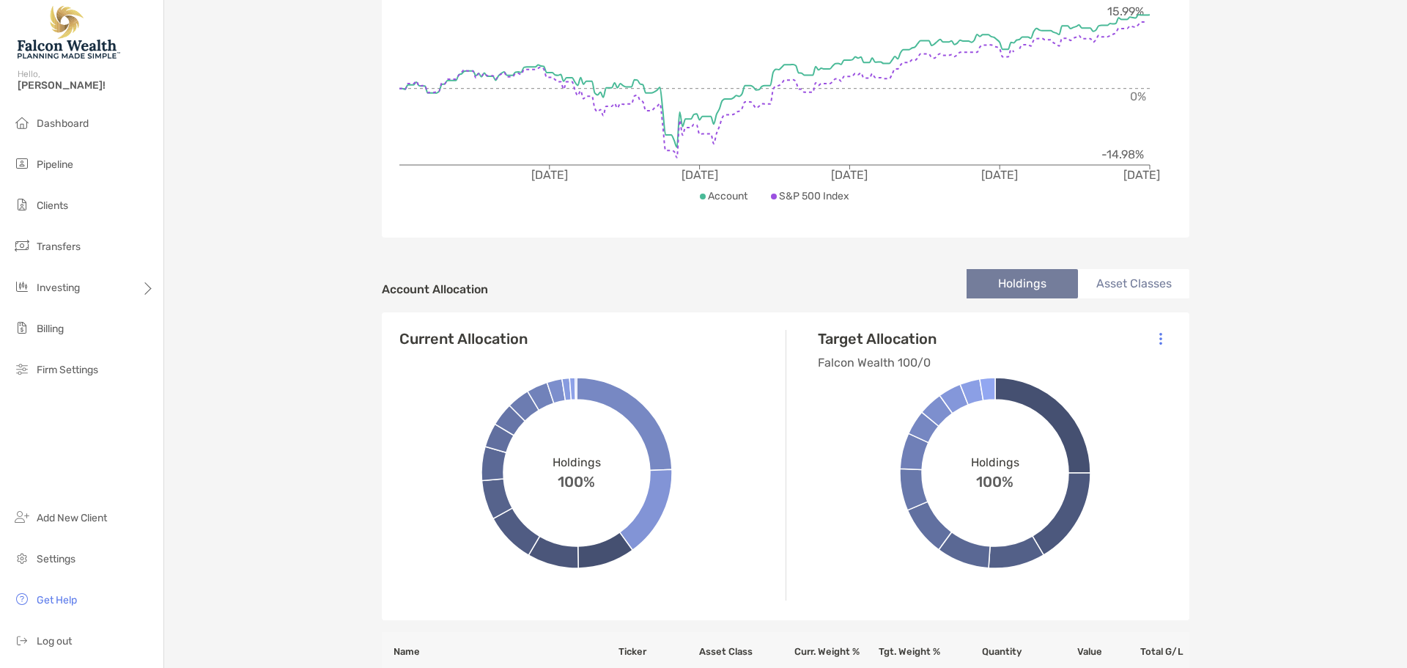
scroll to position [293, 0]
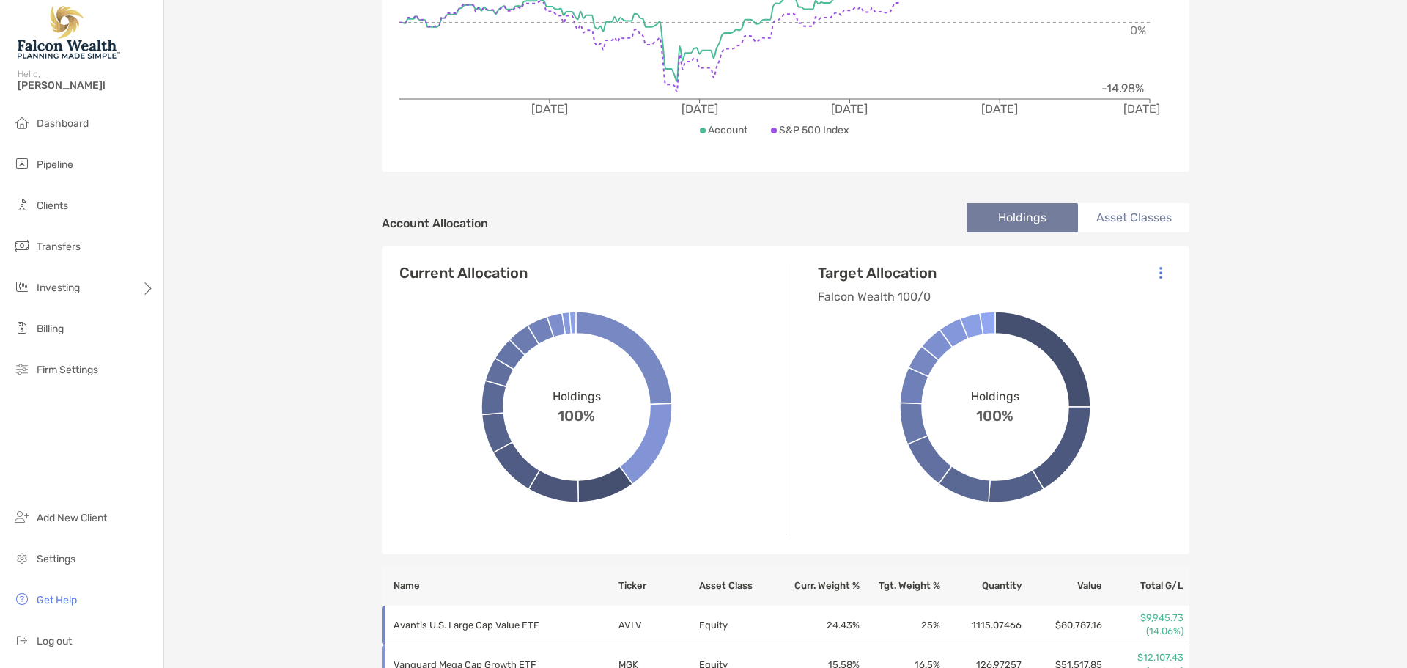
click at [1131, 224] on li "Asset Classes" at bounding box center [1133, 217] width 111 height 29
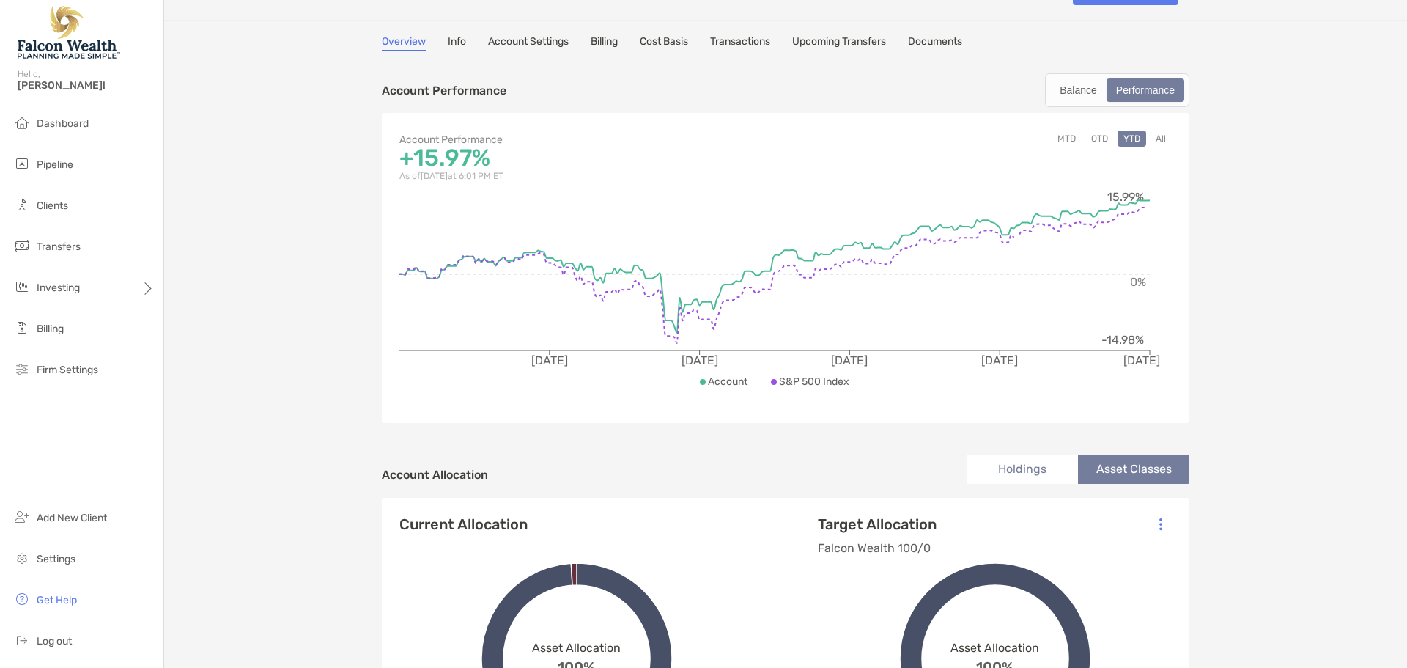
scroll to position [1, 0]
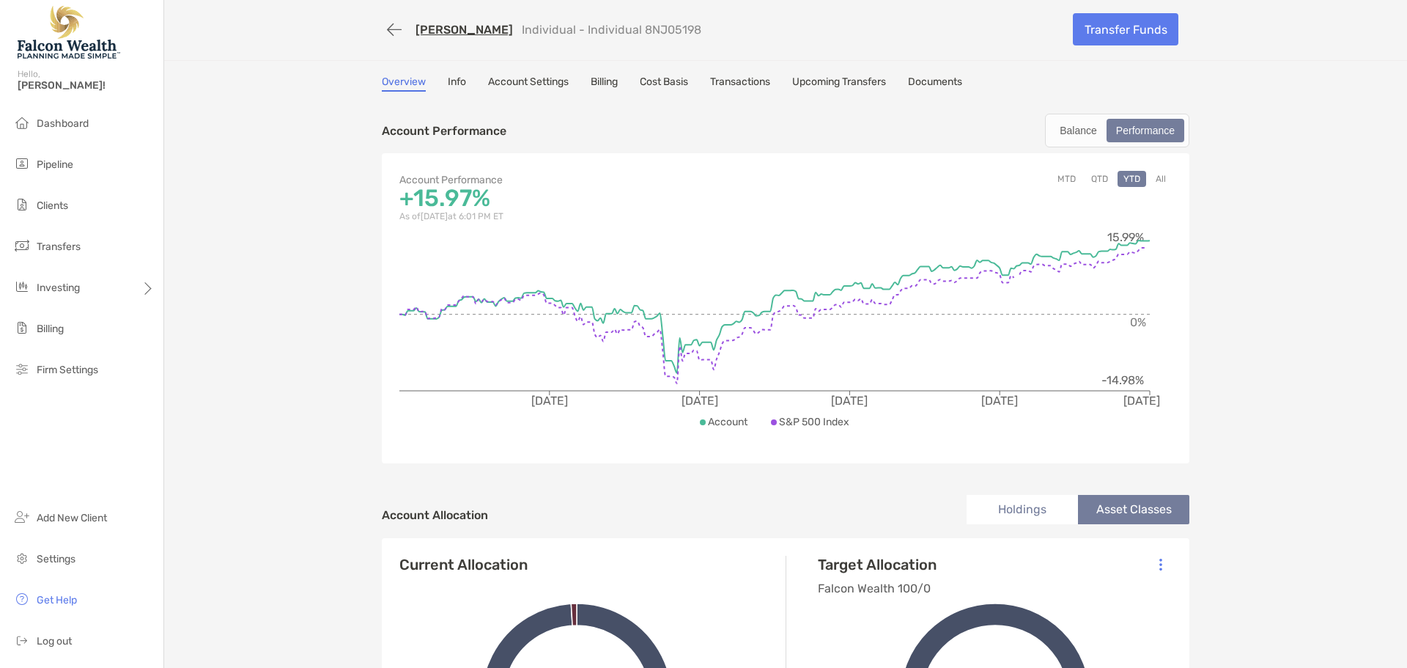
click at [1011, 507] on li "Holdings" at bounding box center [1022, 509] width 111 height 29
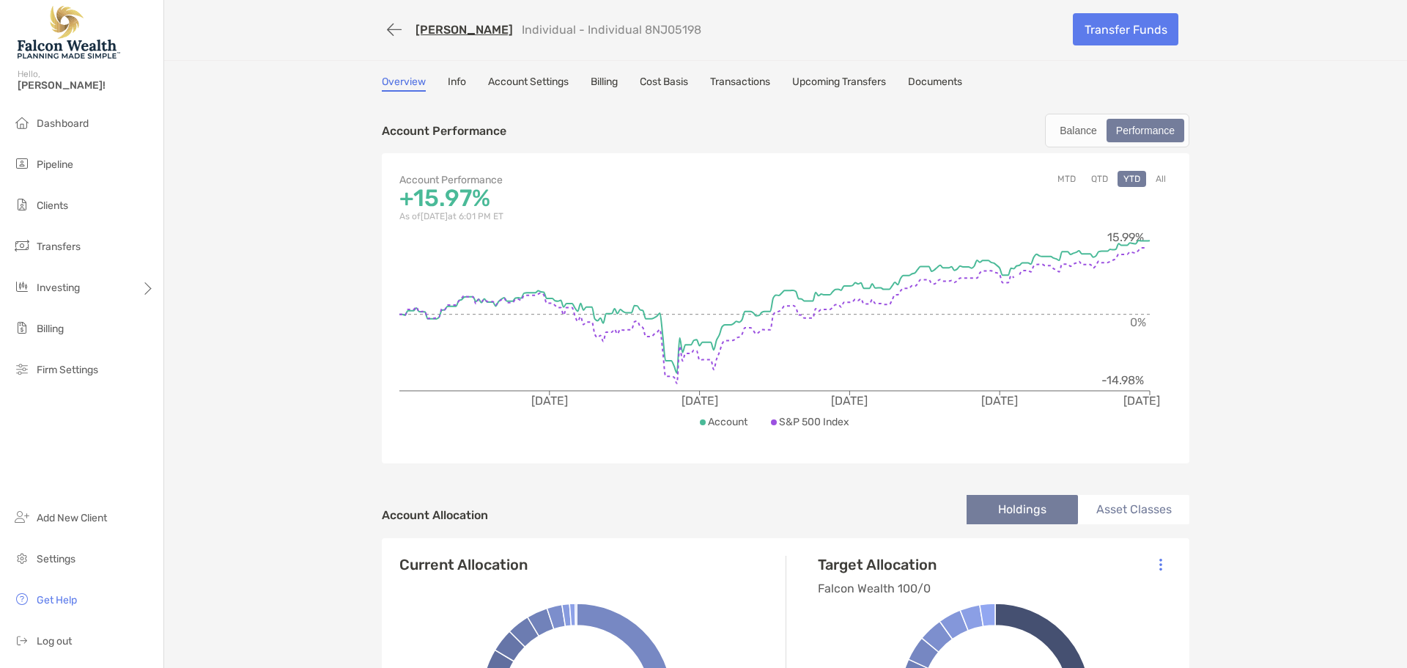
click at [1161, 177] on button "All" at bounding box center [1161, 179] width 22 height 16
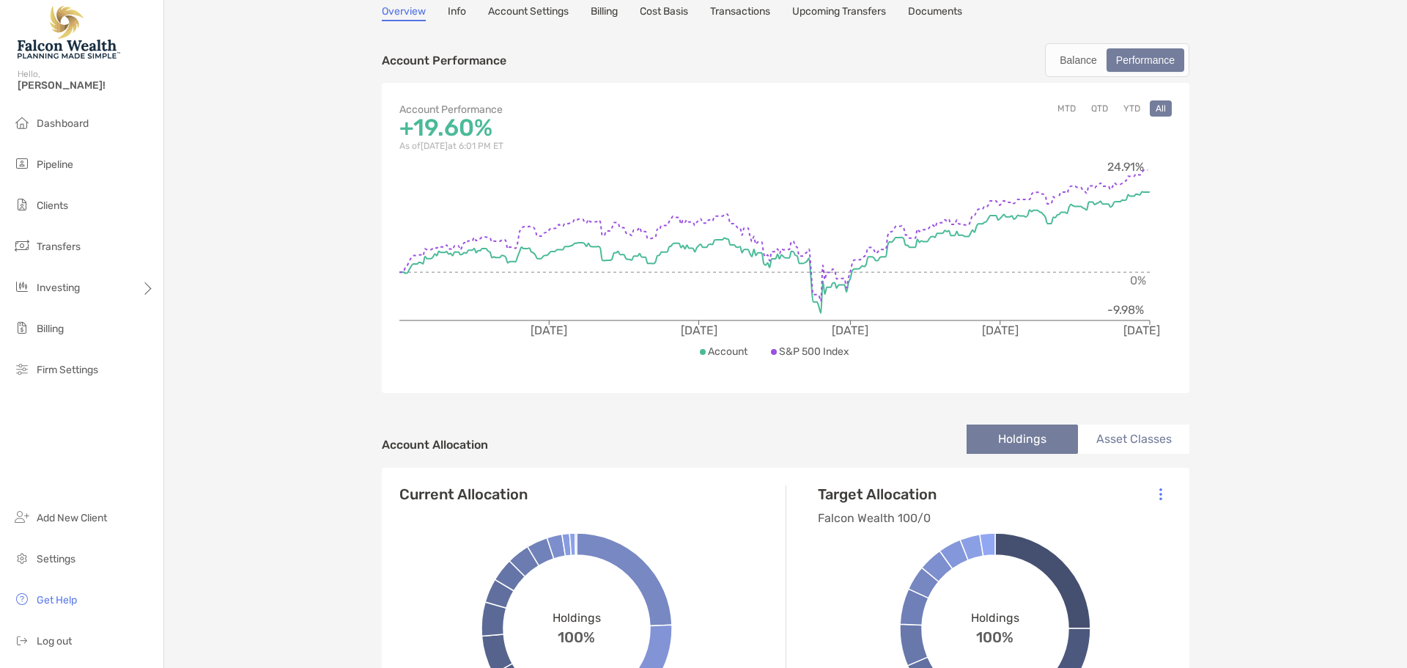
scroll to position [0, 0]
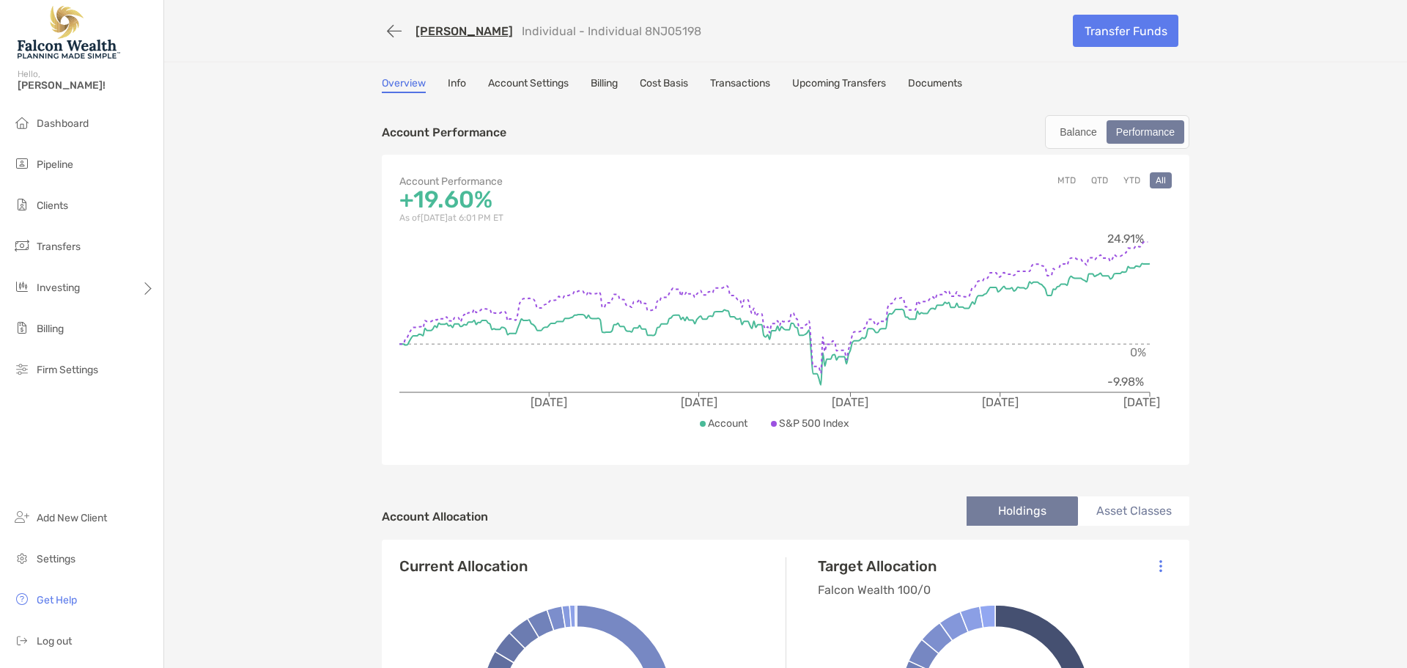
click at [1137, 188] on div "MTD QTD YTD All" at bounding box center [979, 199] width 386 height 55
click at [1128, 179] on button "YTD" at bounding box center [1131, 180] width 29 height 16
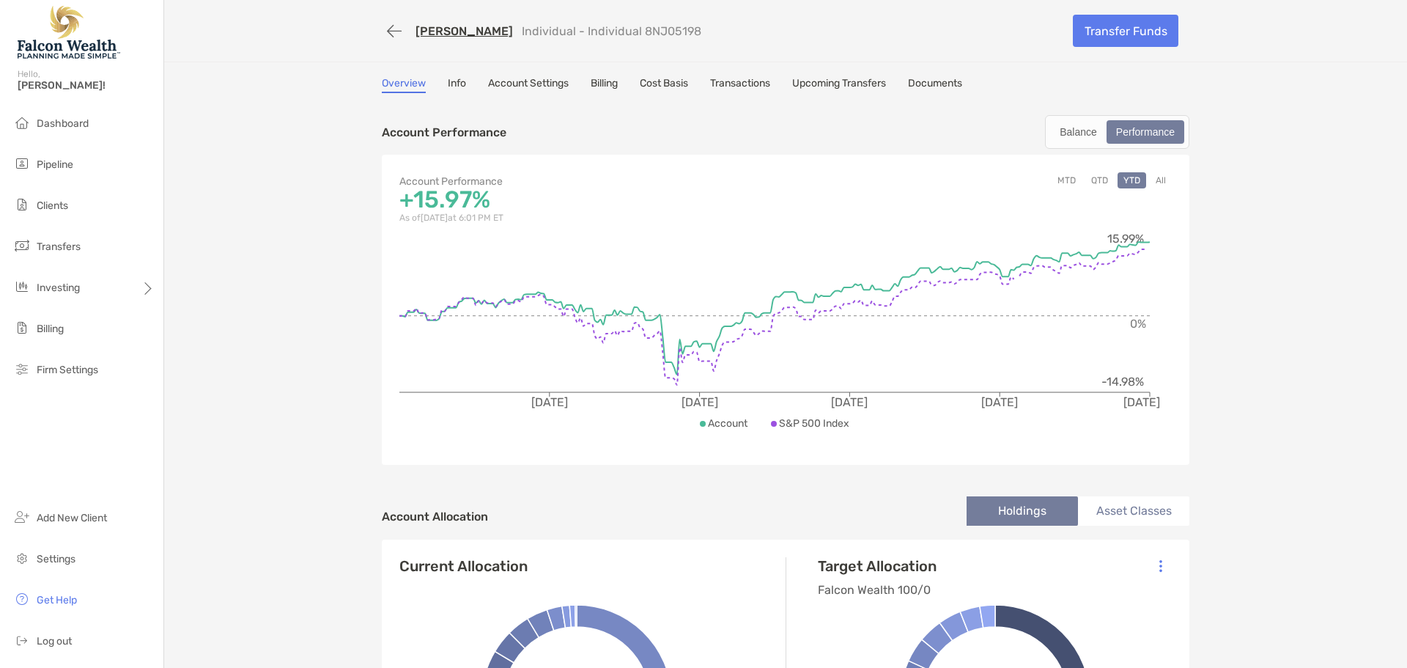
click at [1150, 180] on button "All" at bounding box center [1161, 180] width 22 height 16
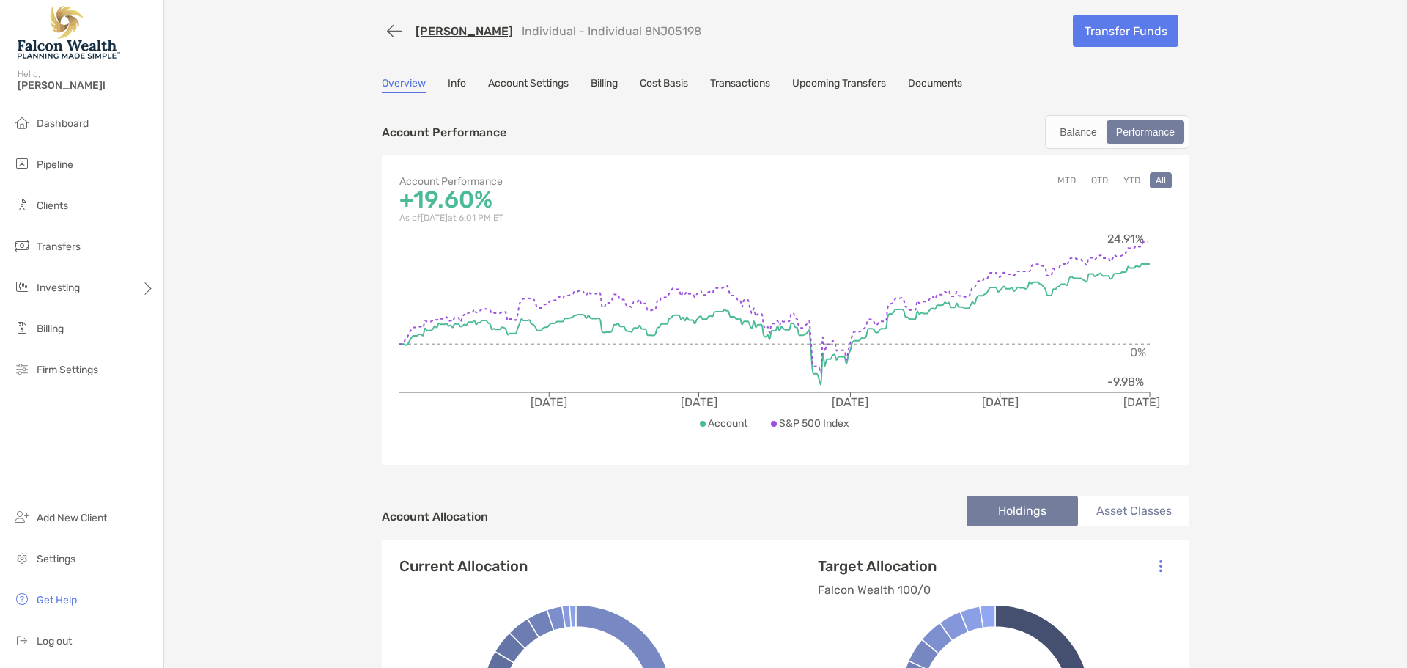
click at [730, 83] on link "Transactions" at bounding box center [740, 85] width 60 height 16
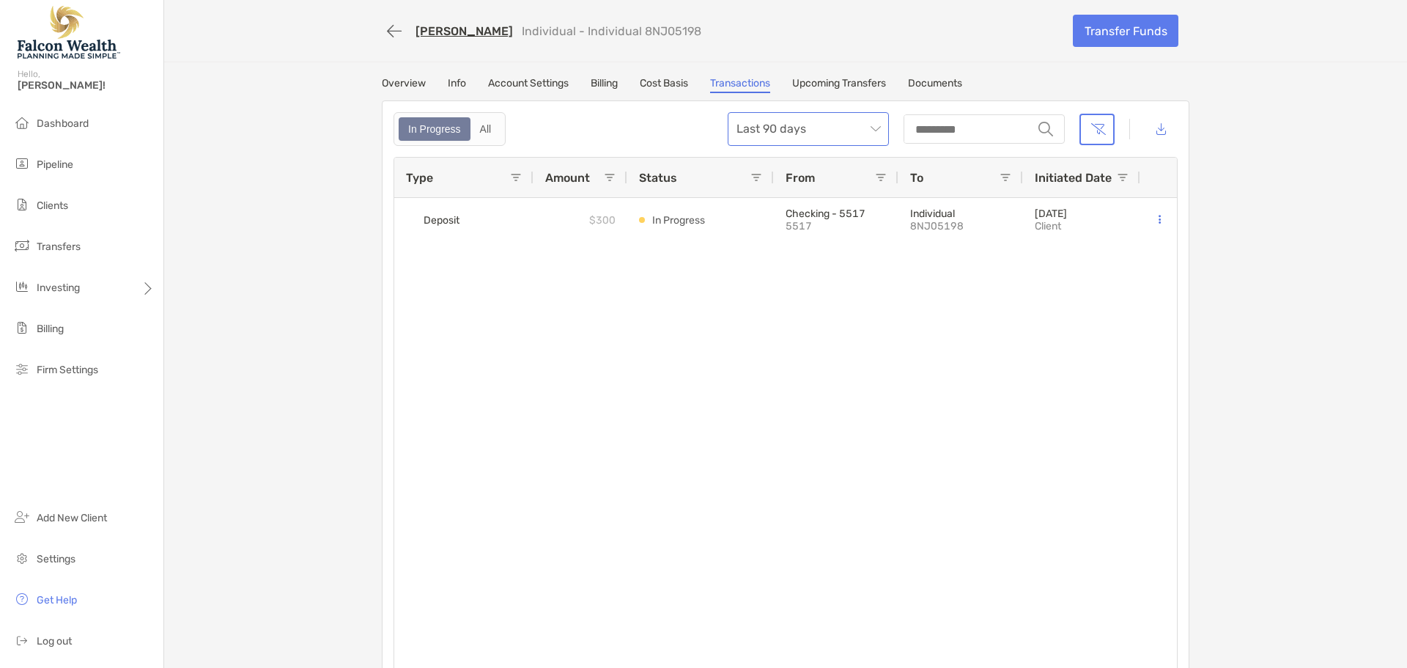
click at [854, 123] on span "Last 90 days" at bounding box center [808, 129] width 144 height 32
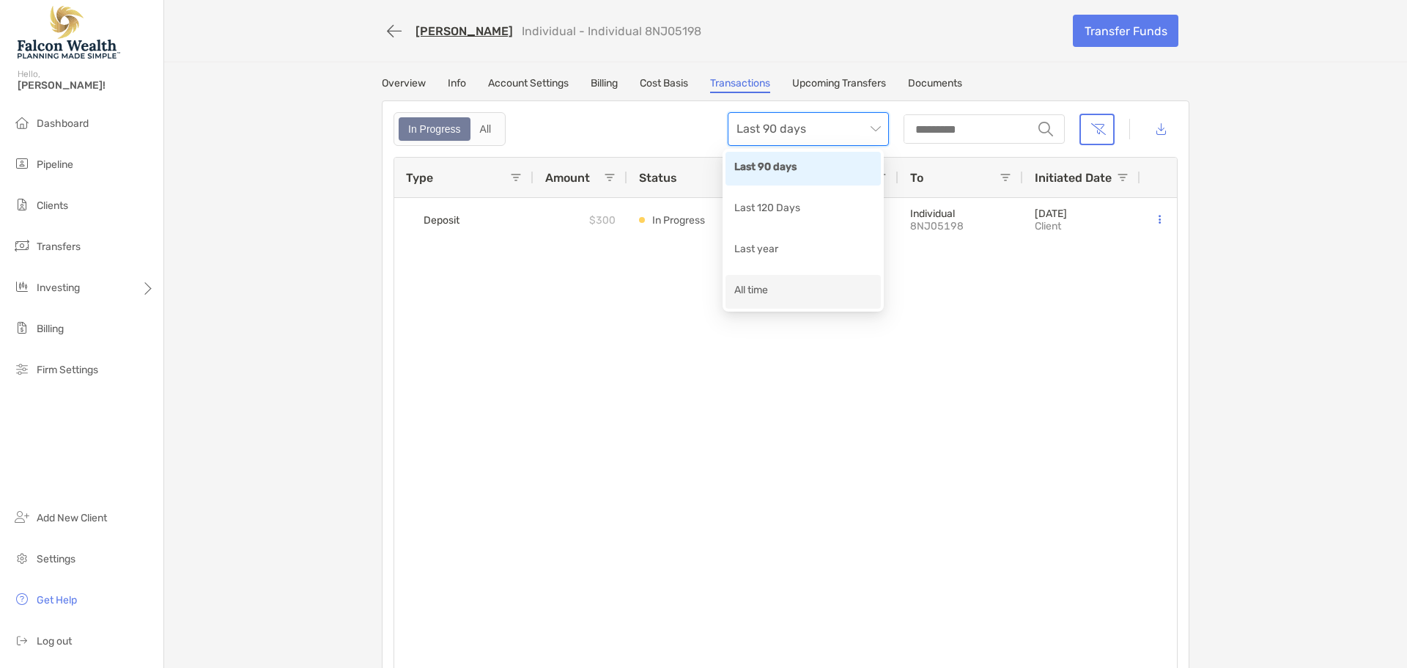
click at [791, 288] on div "All time" at bounding box center [803, 291] width 138 height 18
